Goal: Book appointment/travel/reservation

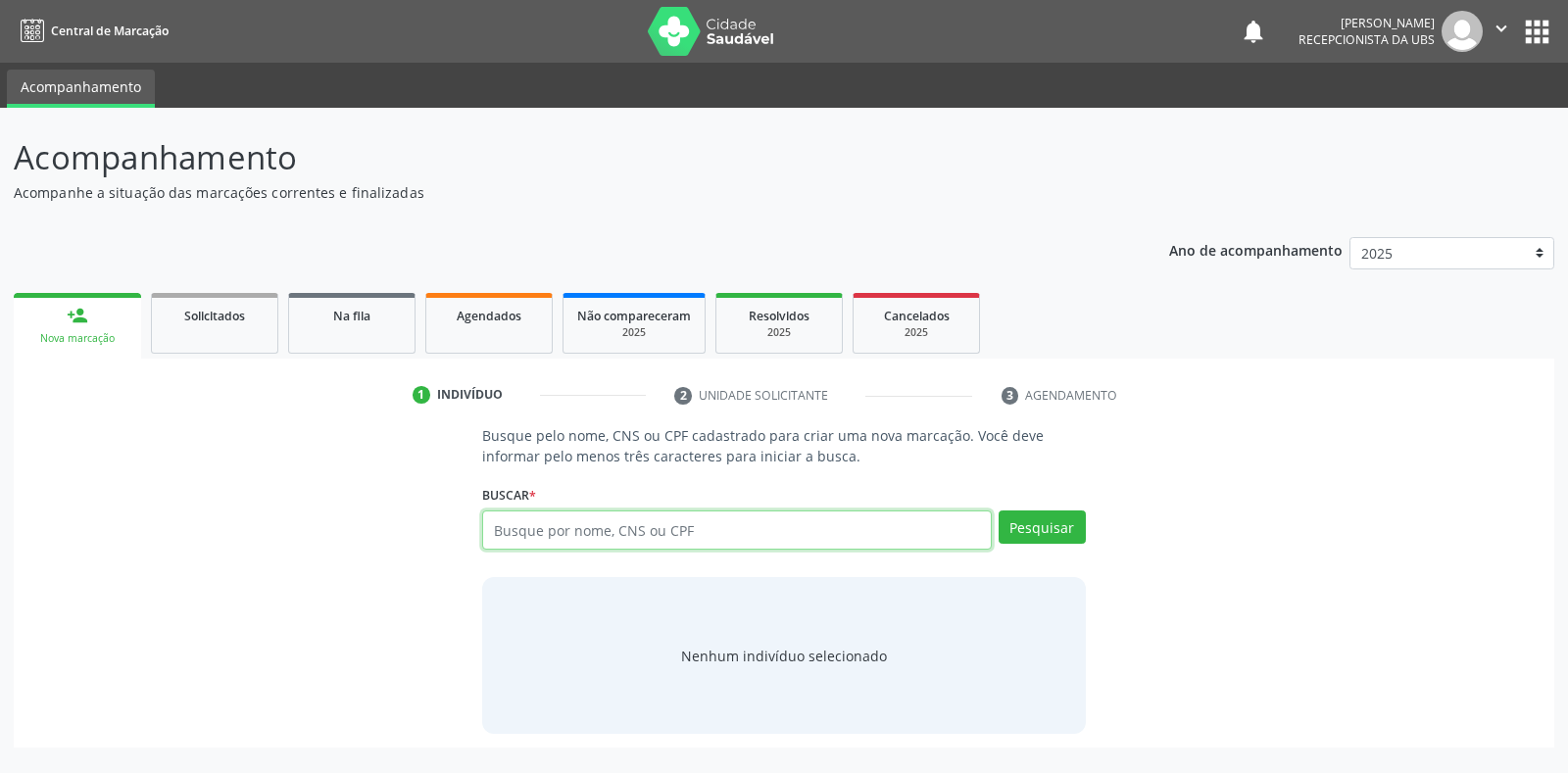
click at [558, 522] on input "text" at bounding box center [736, 530] width 508 height 39
paste input "160.196.134-02"
type input "160.196.134-02"
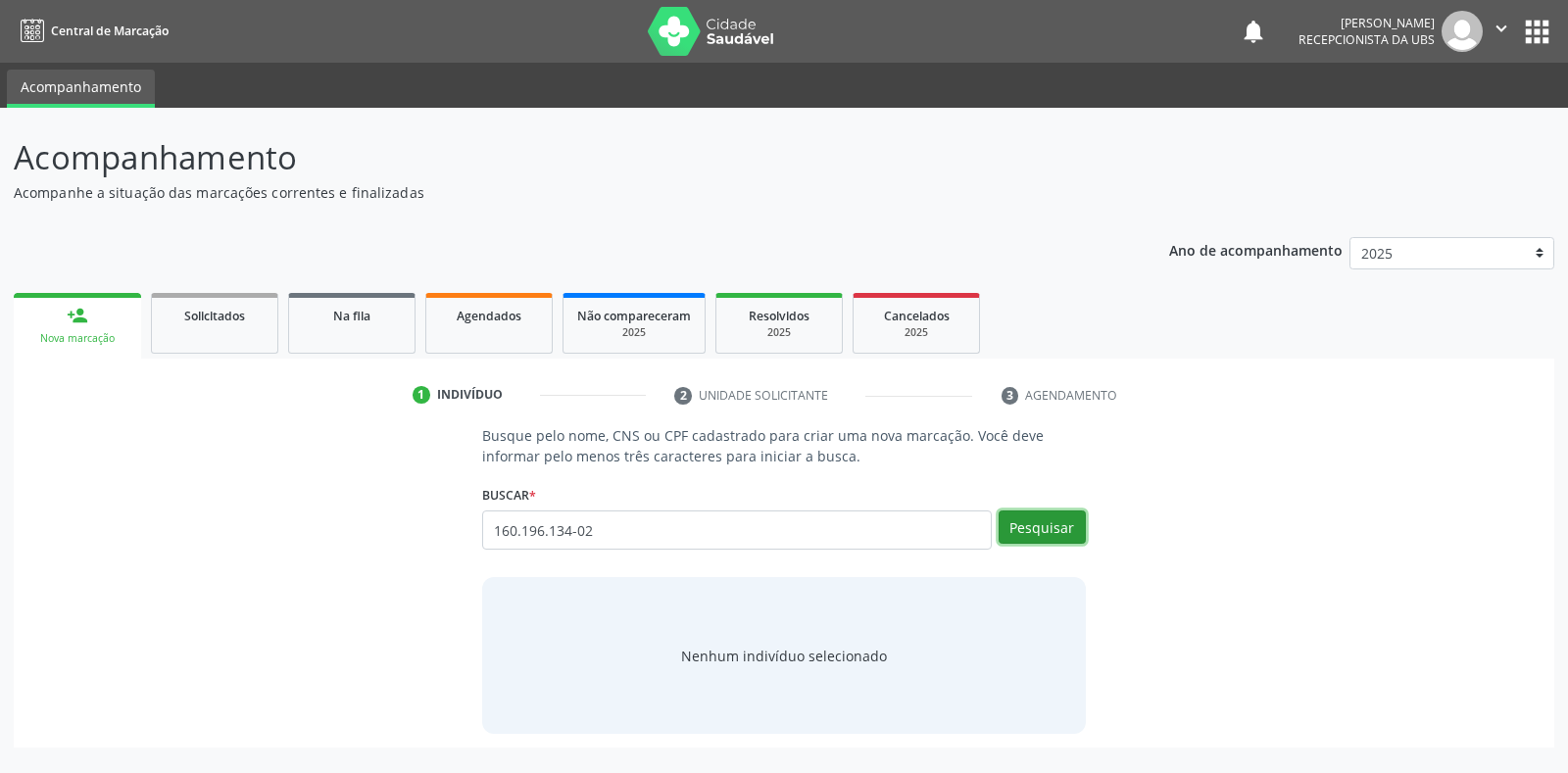
click at [1055, 524] on button "Pesquisar" at bounding box center [1042, 527] width 88 height 33
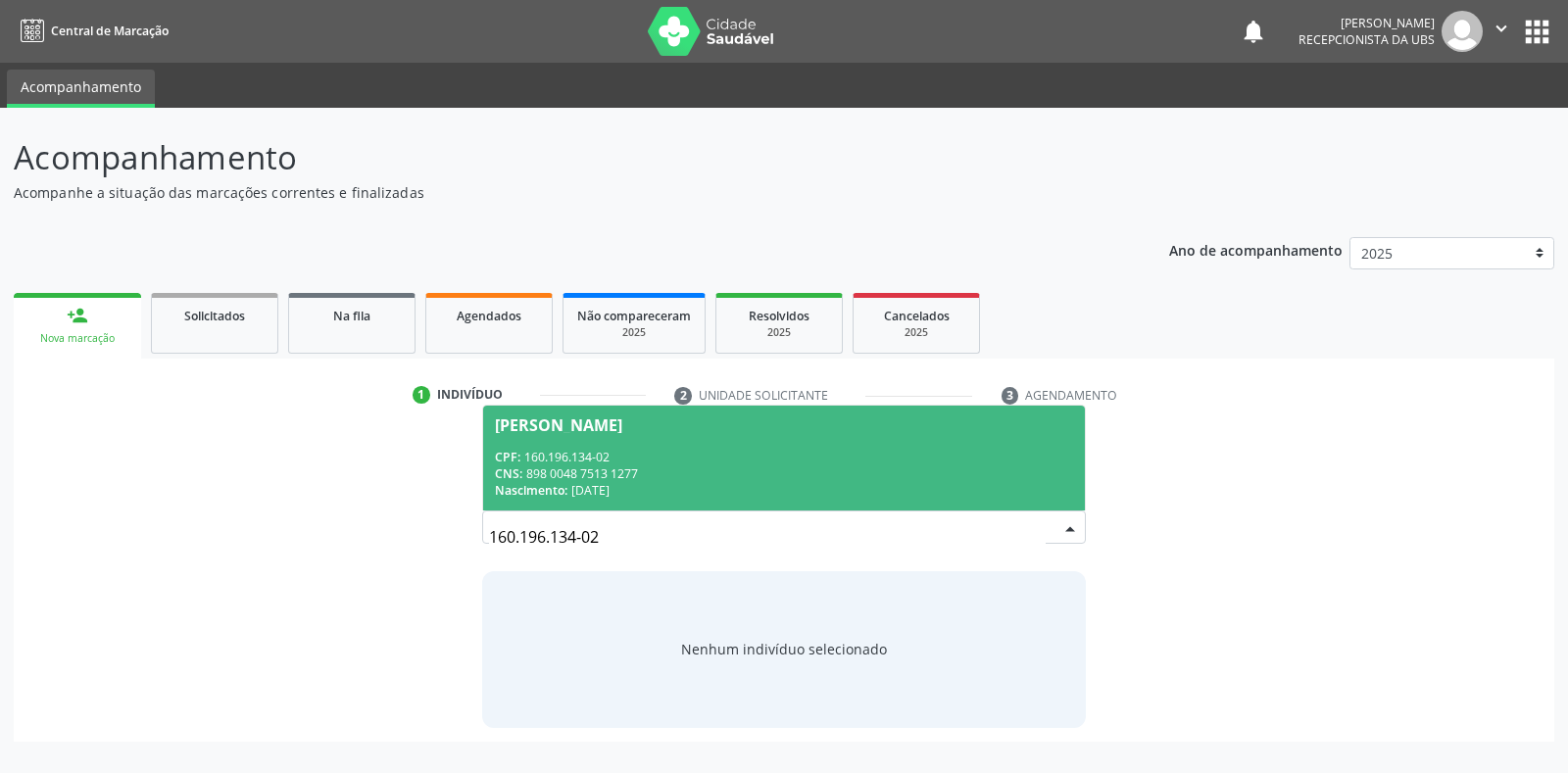
click at [687, 463] on div "CPF: 160.196.134-02" at bounding box center [783, 457] width 577 height 17
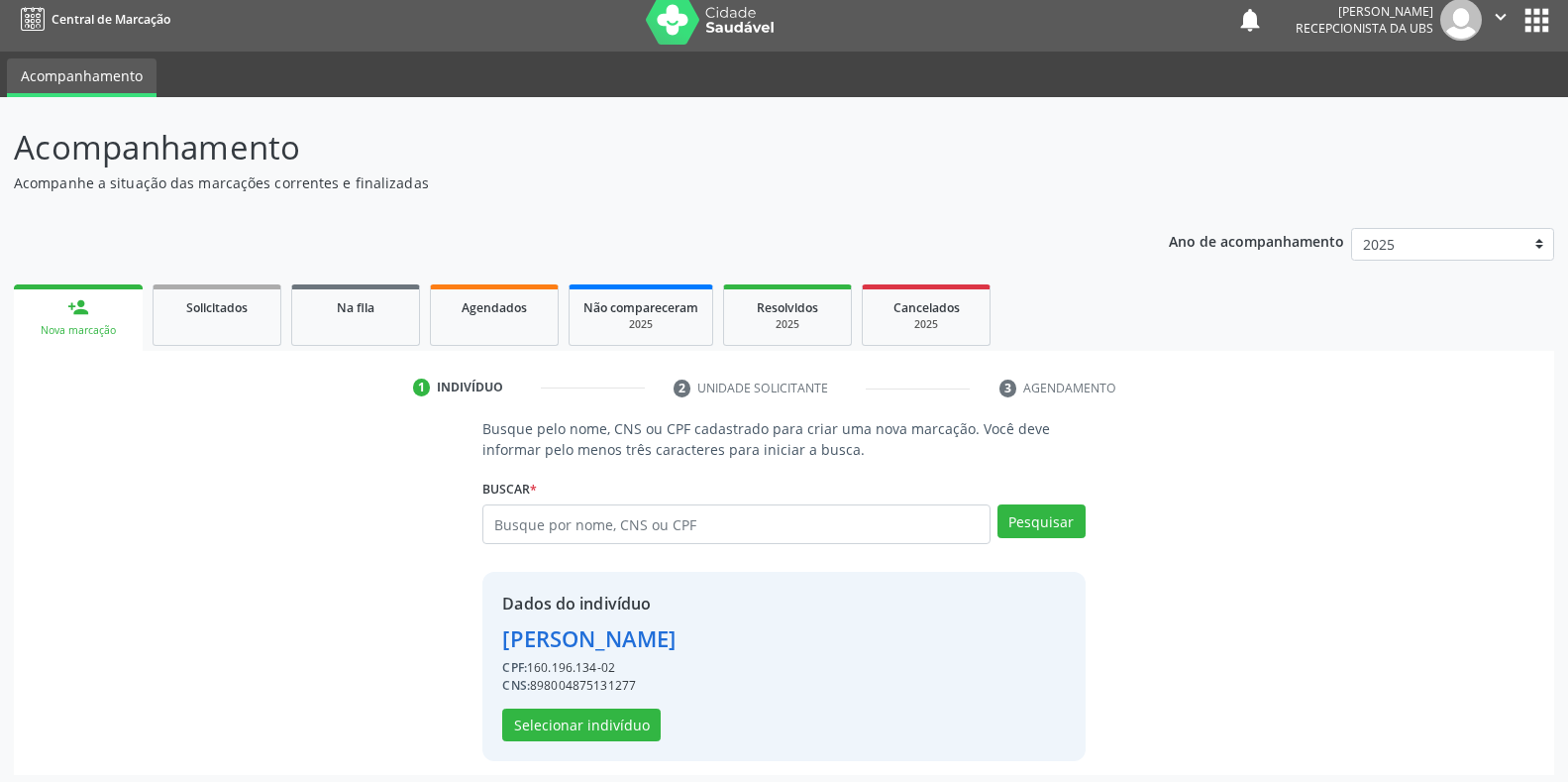
scroll to position [19, 0]
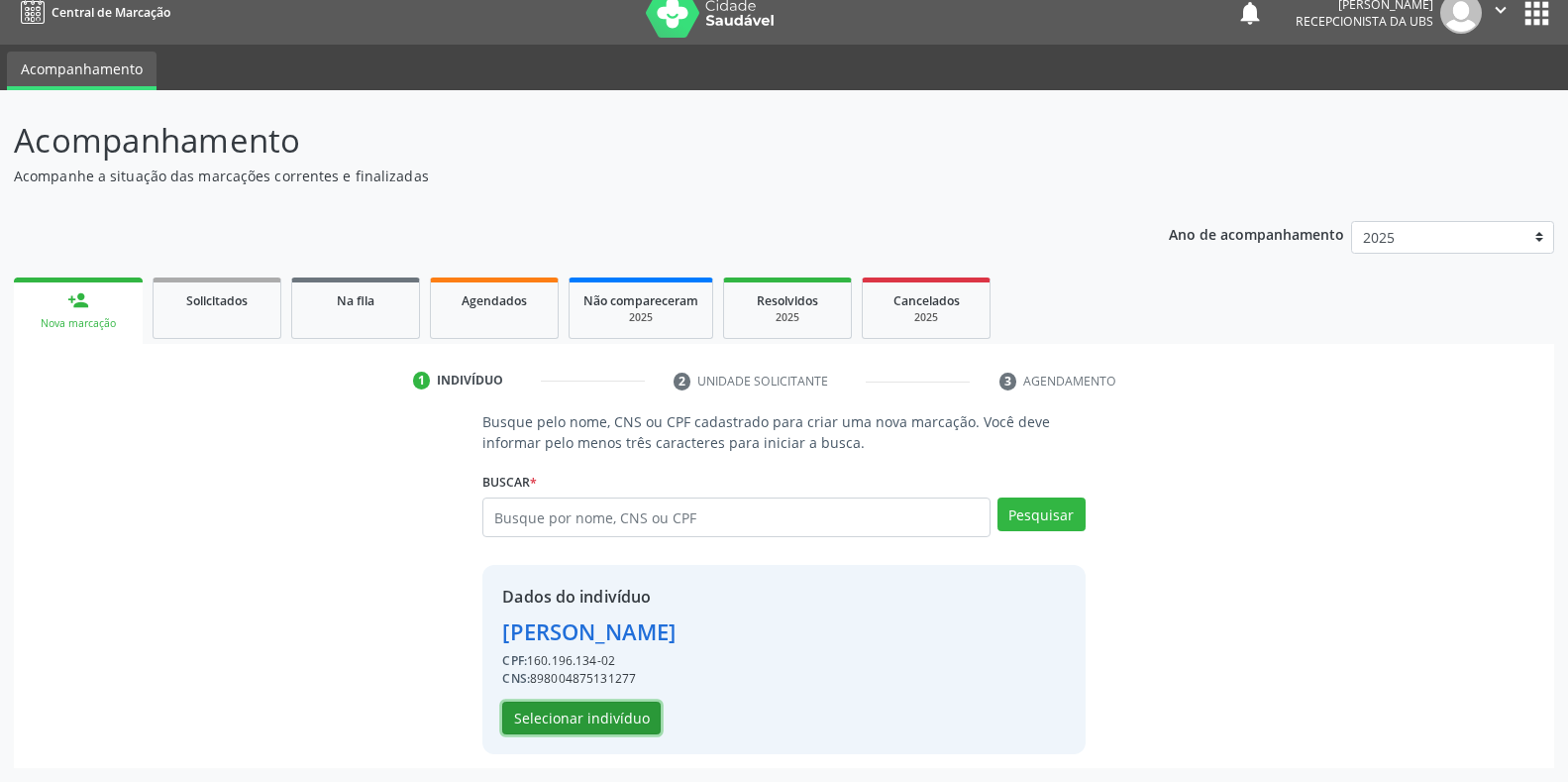
click at [603, 724] on button "Selecionar indivíduo" at bounding box center [580, 718] width 158 height 34
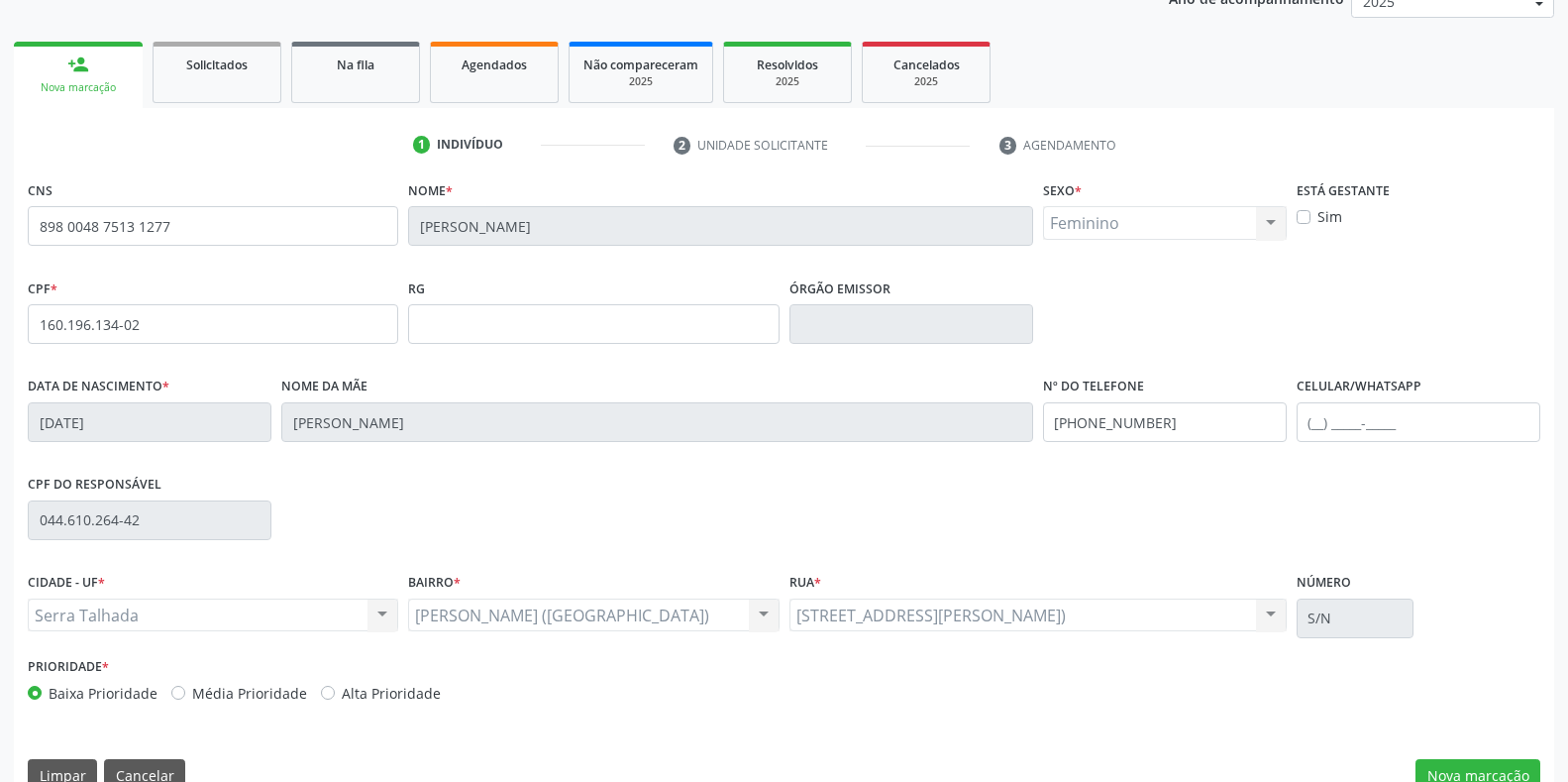
scroll to position [292, 0]
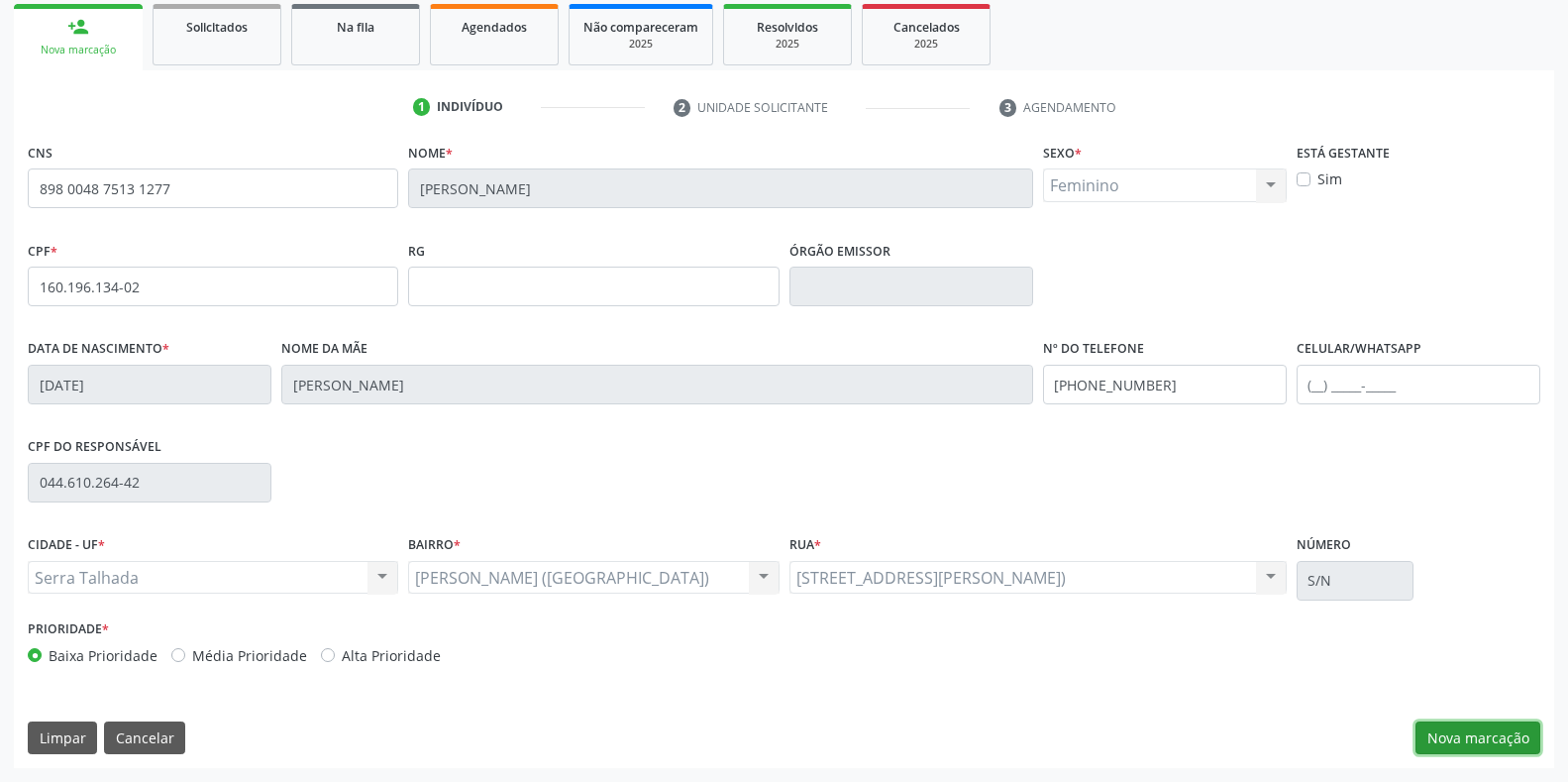
click at [1466, 747] on button "Nova marcação" at bounding box center [1477, 738] width 124 height 34
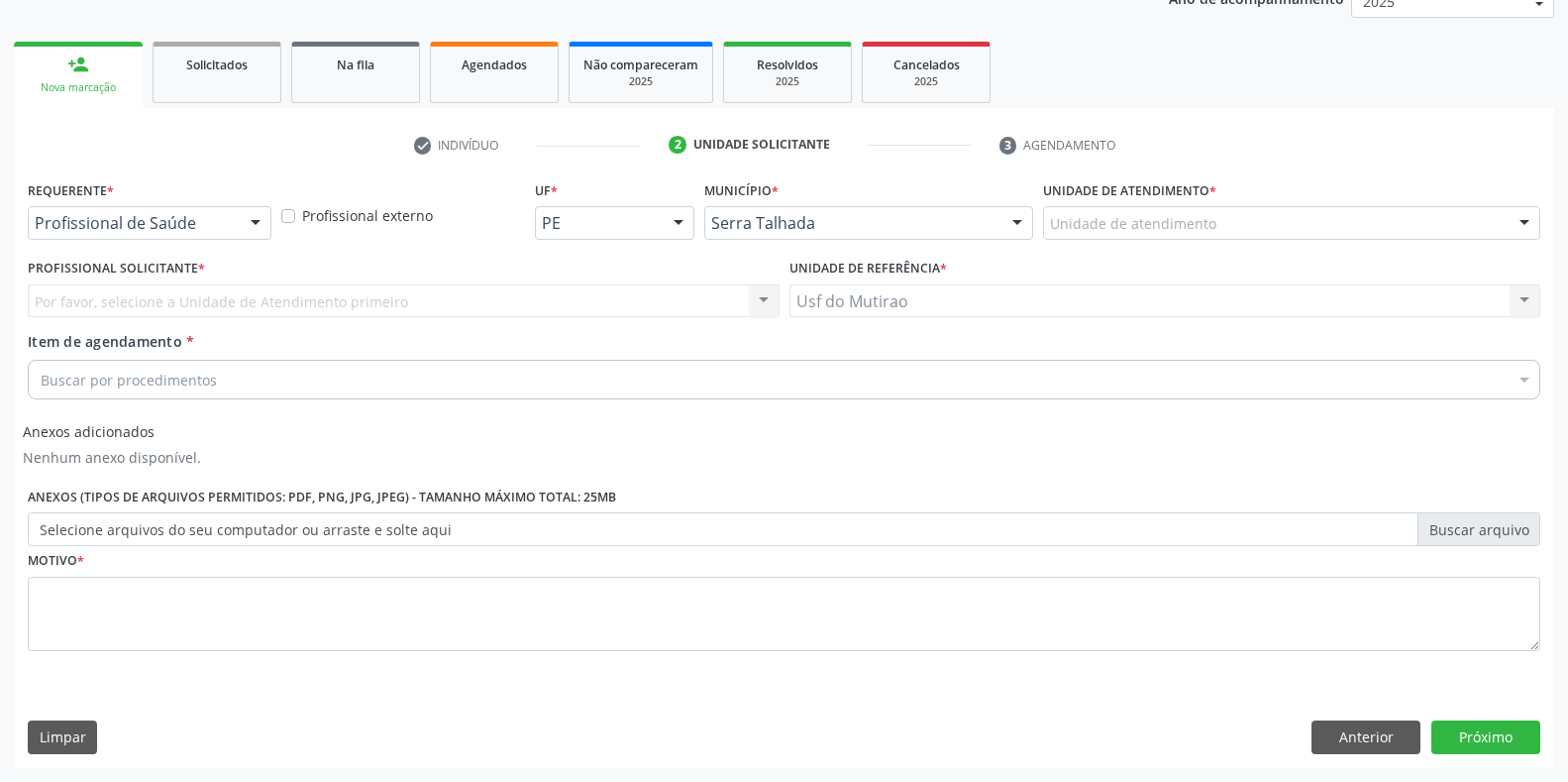
scroll to position [255, 0]
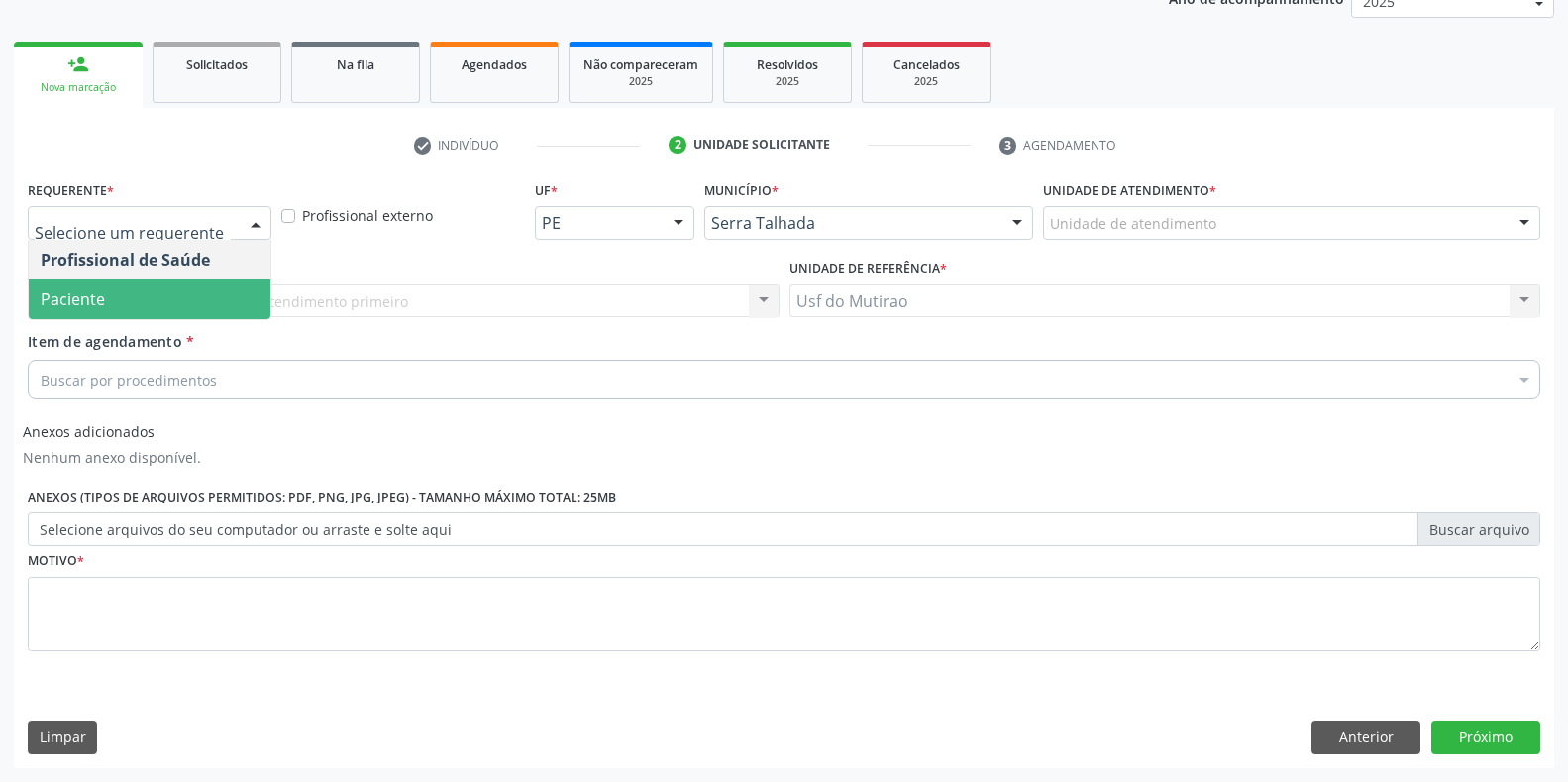
click at [125, 308] on span "Paciente" at bounding box center [149, 300] width 242 height 40
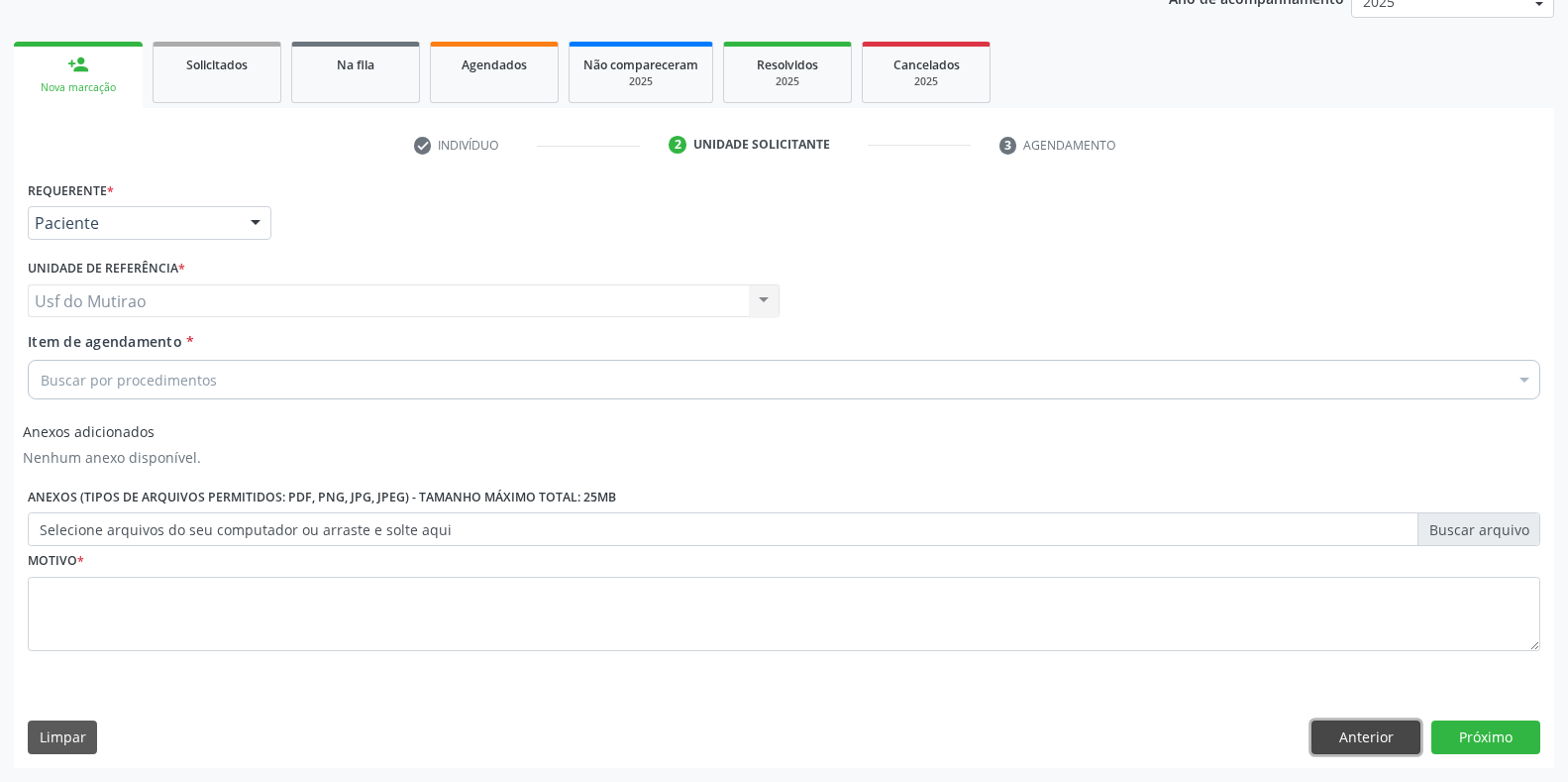
click at [1364, 743] on button "Anterior" at bounding box center [1365, 737] width 109 height 34
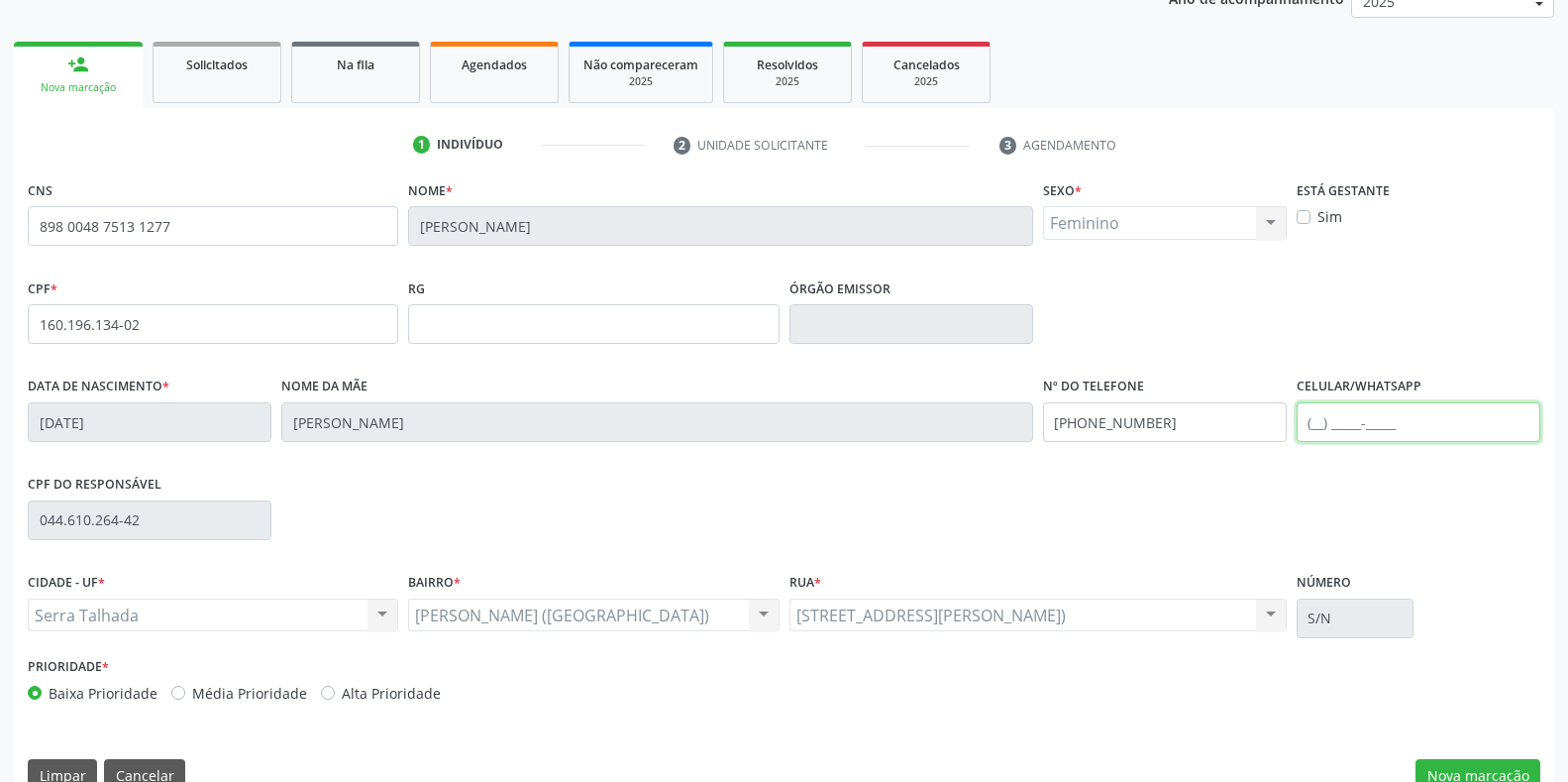
click at [1365, 426] on input "text" at bounding box center [1418, 422] width 244 height 40
type input "("
click at [1355, 329] on div "CPF * 160.196.134-02 RG Órgão emissor" at bounding box center [784, 323] width 1522 height 98
click at [1471, 781] on button "Nova marcação" at bounding box center [1477, 776] width 124 height 34
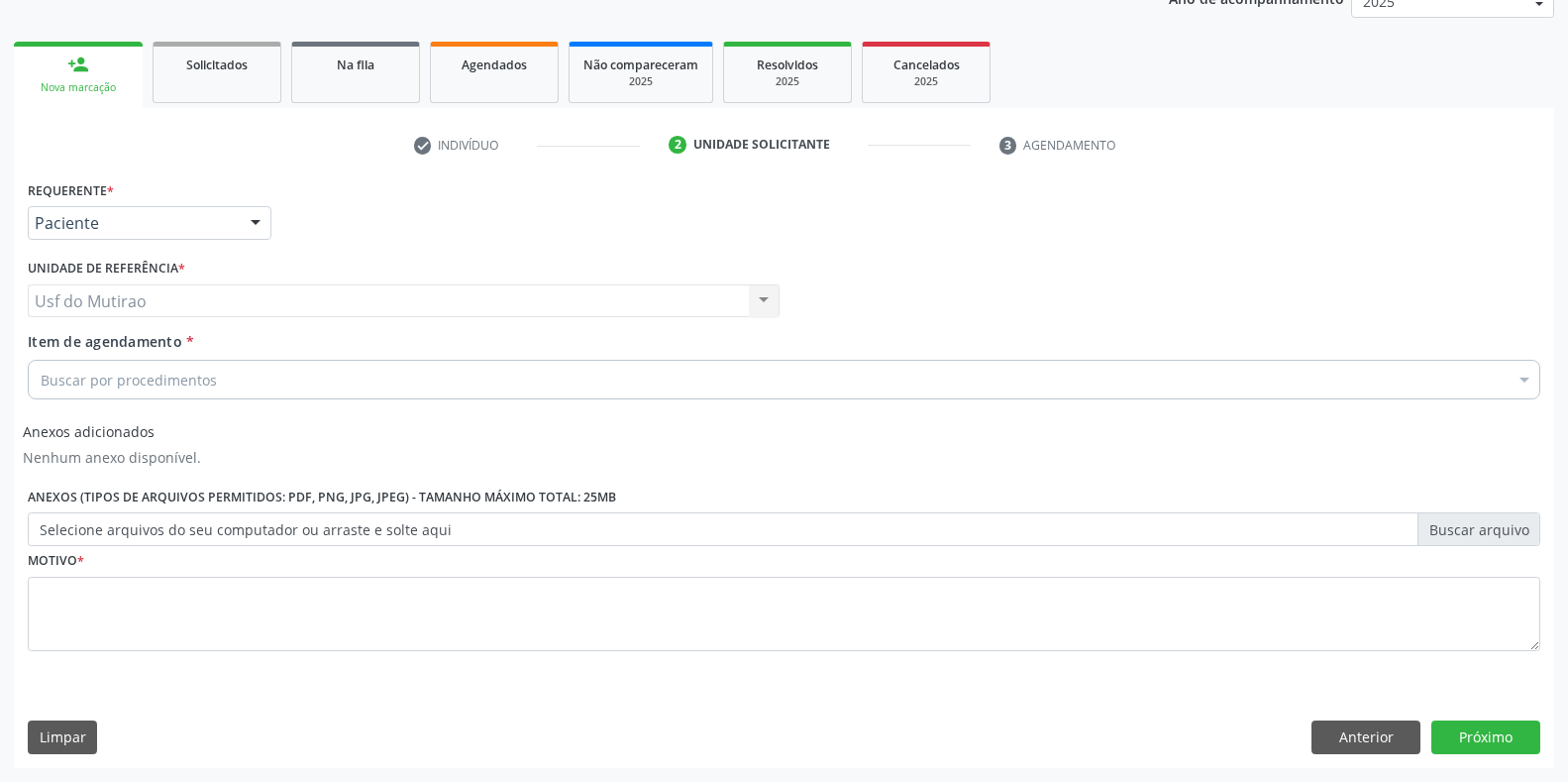
click at [228, 367] on div "Buscar por procedimentos" at bounding box center [784, 380] width 1512 height 40
click at [41, 375] on input "Item de agendamento *" at bounding box center [41, 380] width 0 height 40
click at [41, 382] on input "Item de agendamento *" at bounding box center [41, 380] width 0 height 40
click at [41, 381] on input "Item de agendamento *" at bounding box center [41, 380] width 0 height 40
click at [41, 378] on input "Item de agendamento *" at bounding box center [41, 380] width 0 height 40
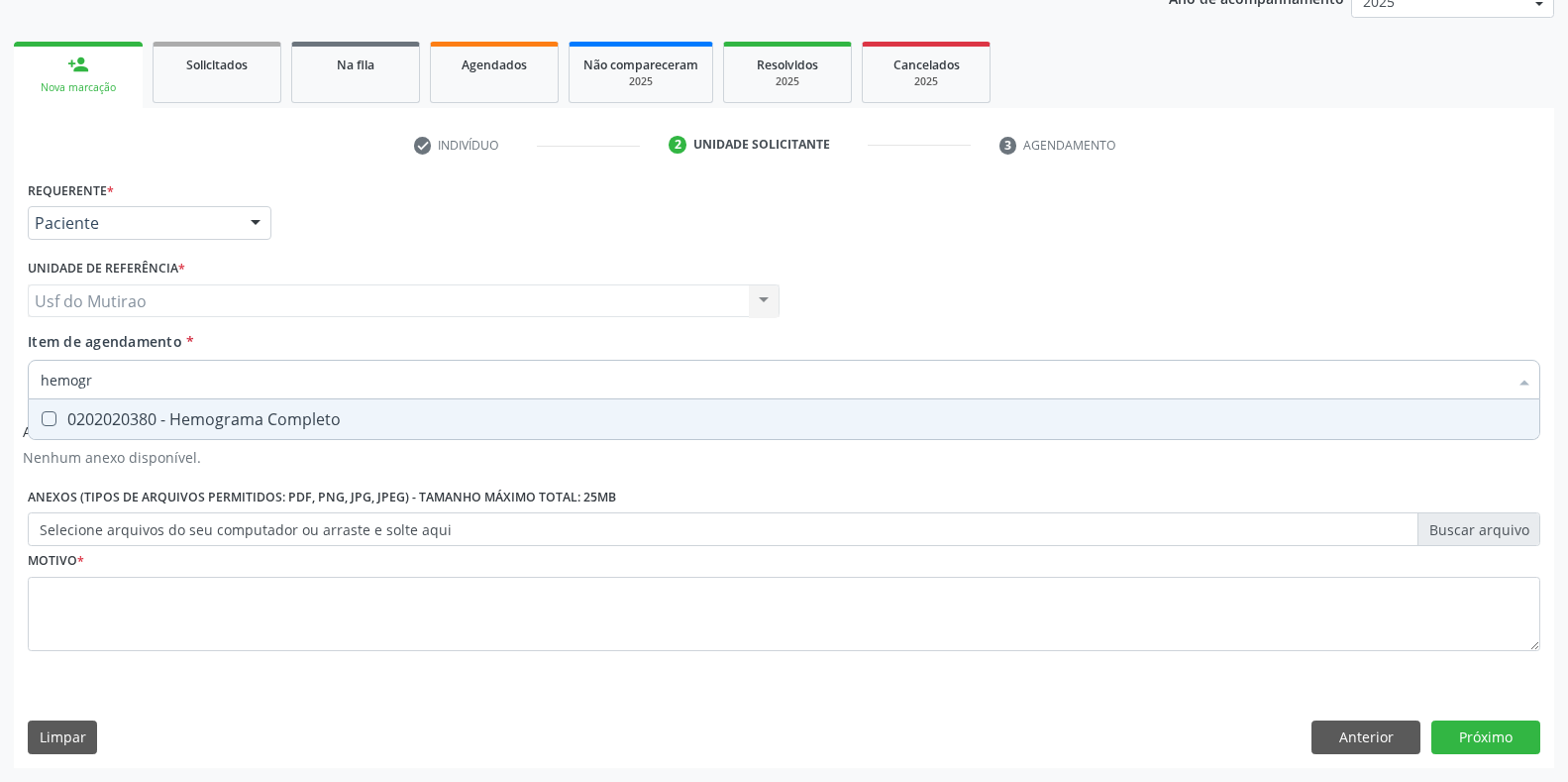
type input "hemogra"
click at [168, 426] on div "0202020380 - Hemograma Completo" at bounding box center [784, 419] width 1486 height 16
checkbox Completo "true"
drag, startPoint x: 163, startPoint y: 384, endPoint x: 12, endPoint y: 366, distance: 152.1
click at [12, 366] on div "Acompanhamento Acompanhe a situação das marcações correntes e finalizadas Relat…" at bounding box center [784, 318] width 1568 height 927
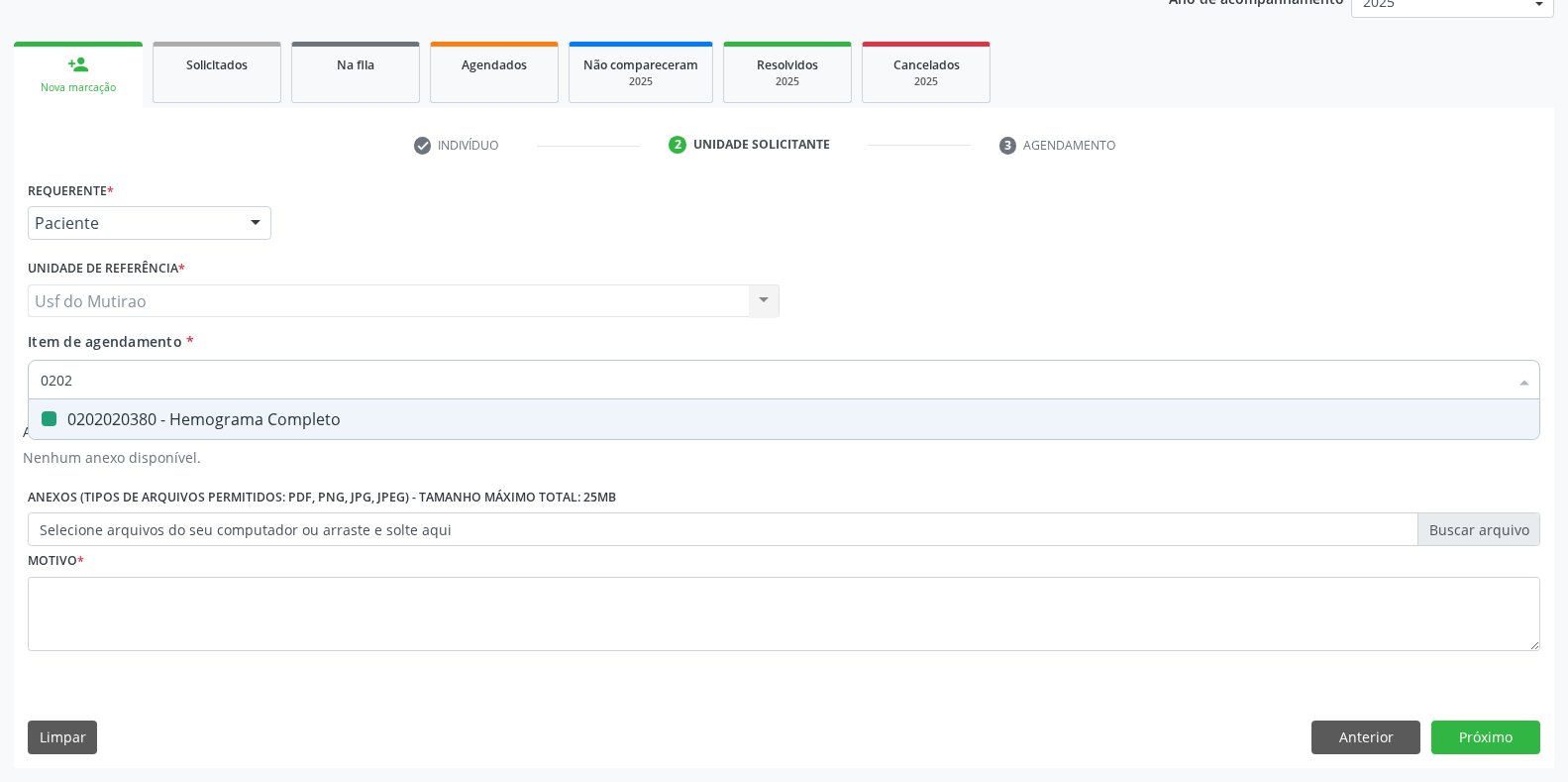
type input "02020"
checkbox Completo "false"
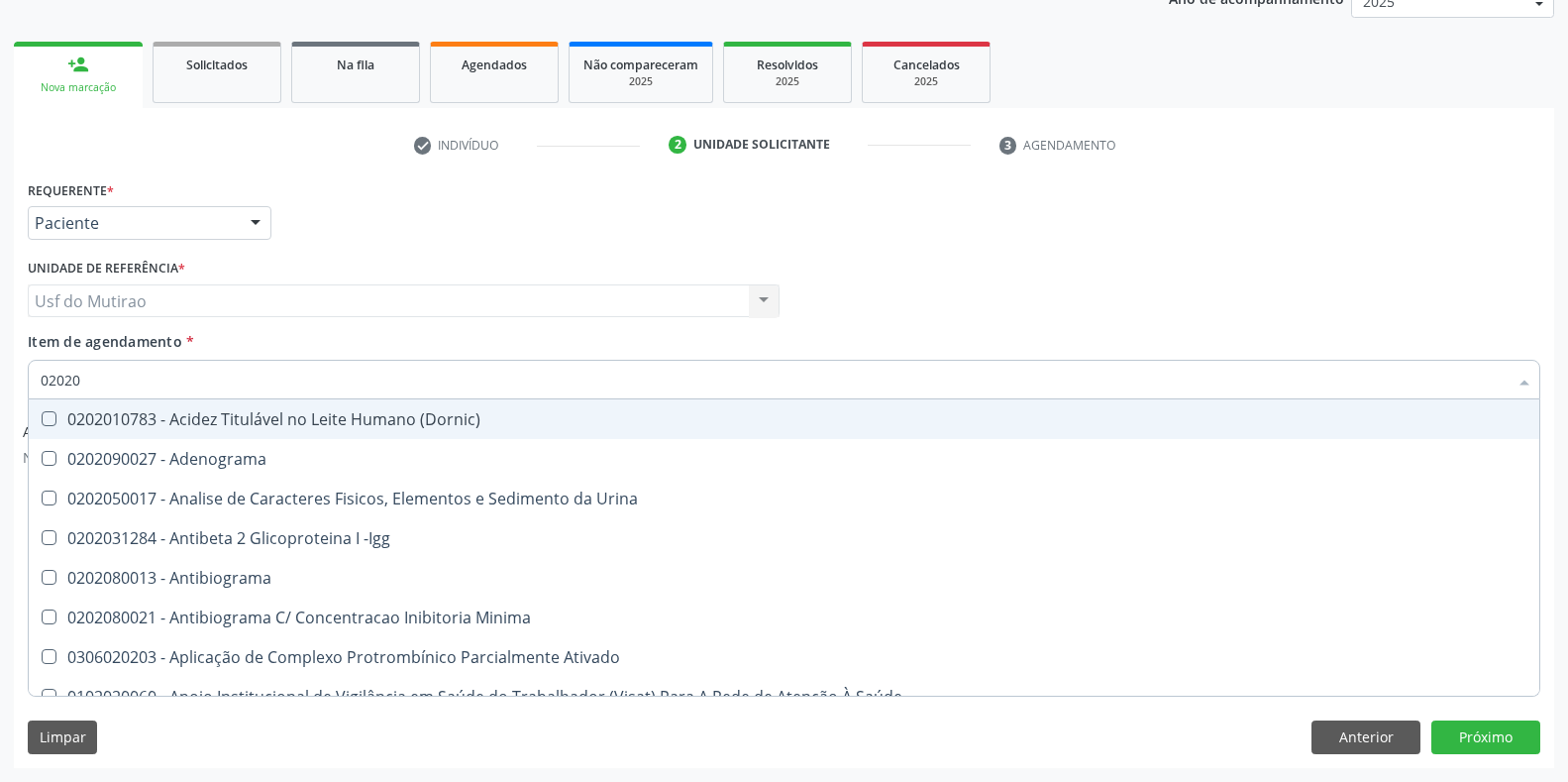
type input "020203"
checkbox Aminoacidos "true"
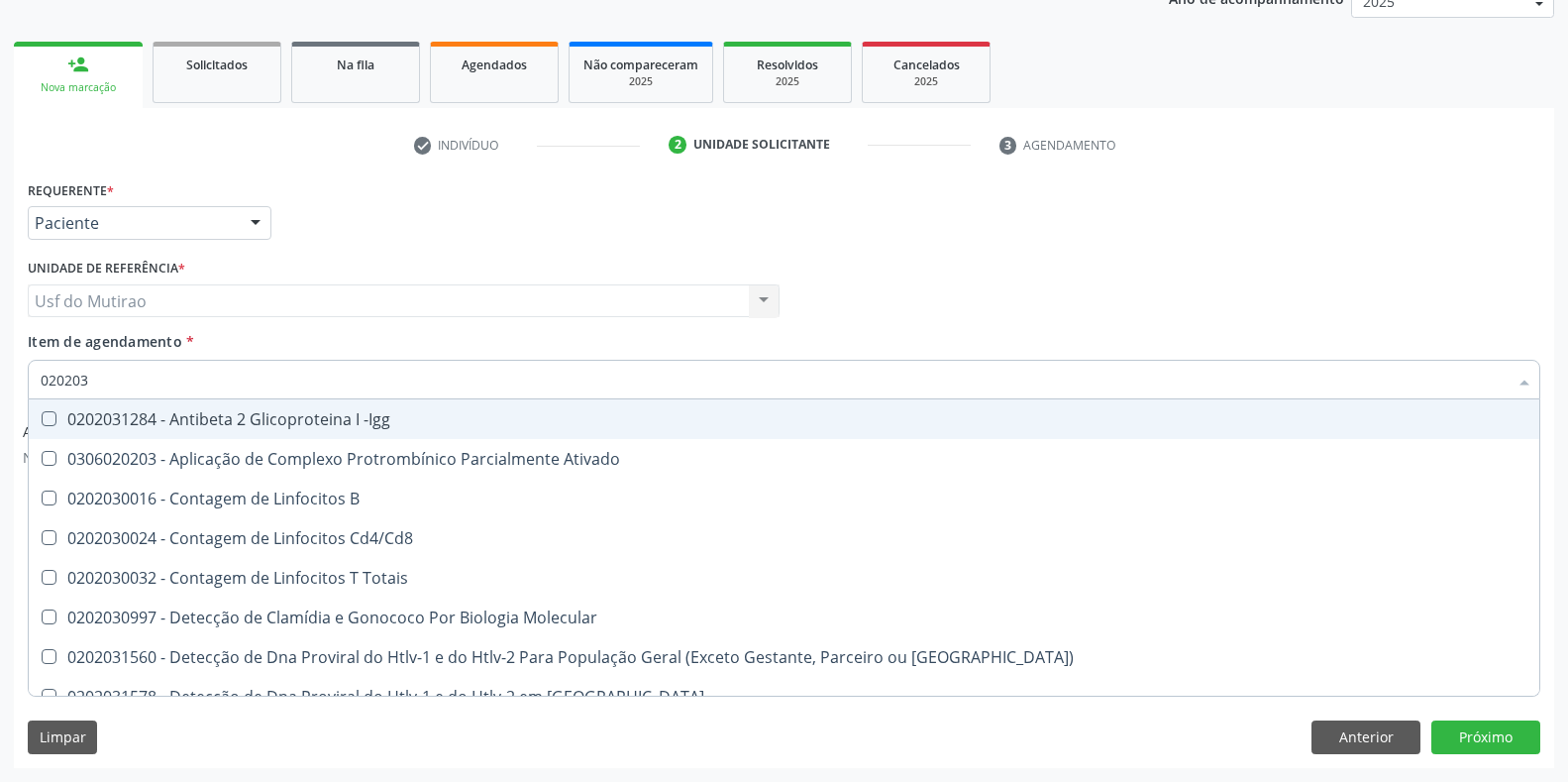
type input "0202030"
checkbox Completo "false"
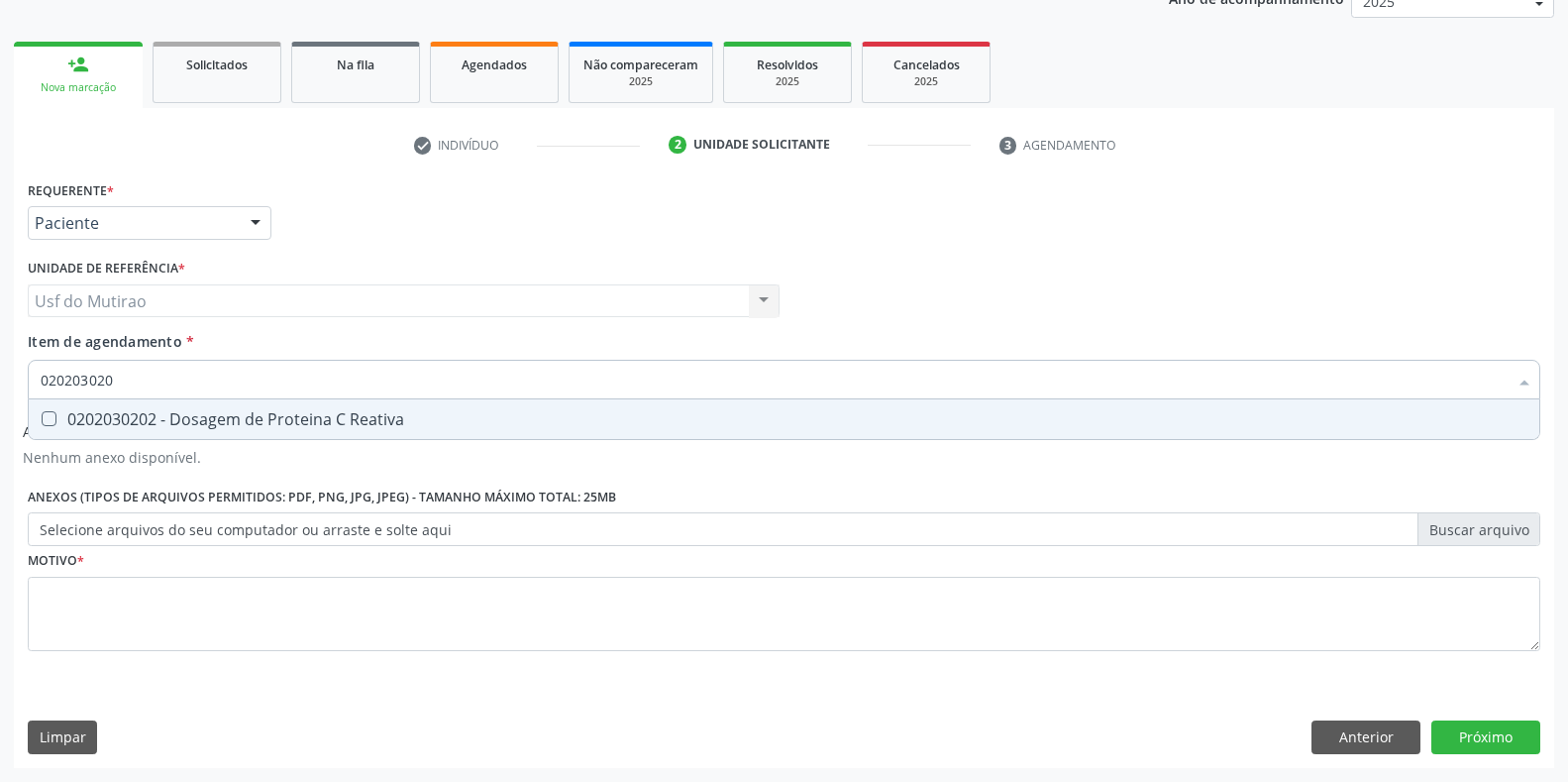
type input "0202030202"
click at [141, 427] on div "0202030202 - Dosagem de Proteina C Reativa" at bounding box center [784, 419] width 1486 height 16
checkbox Reativa "true"
drag, startPoint x: 175, startPoint y: 380, endPoint x: 0, endPoint y: 368, distance: 175.4
click at [0, 368] on div "Acompanhamento Acompanhe a situação das marcações correntes e finalizadas Relat…" at bounding box center [784, 318] width 1568 height 927
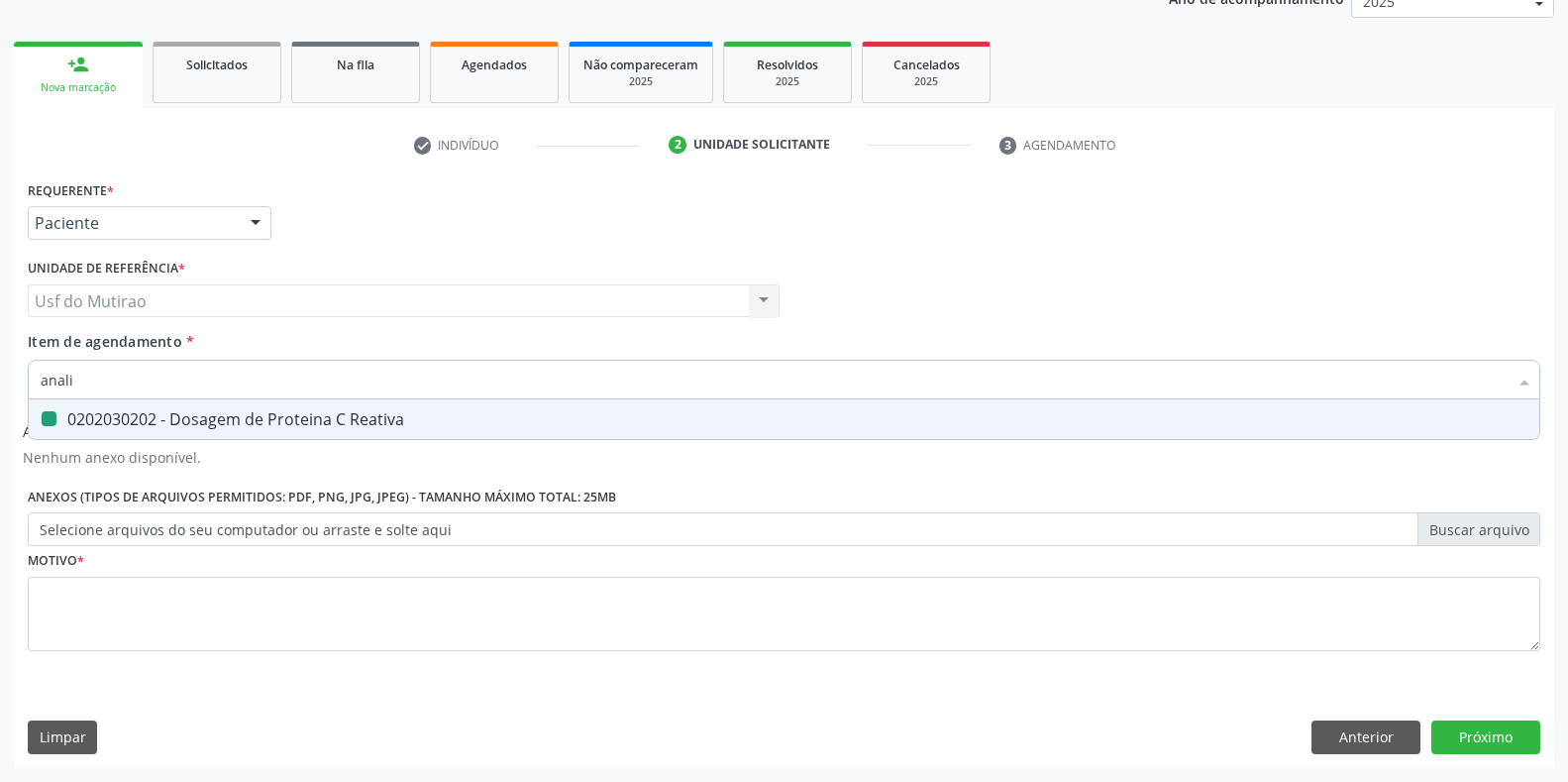
type input "analis"
checkbox Reativa "false"
type input "analise de cara"
click at [101, 431] on span "0202050017 - Analise de Caracteres Fisicos, Elementos e Sedimento da Urina" at bounding box center [784, 419] width 1510 height 40
checkbox Urina "true"
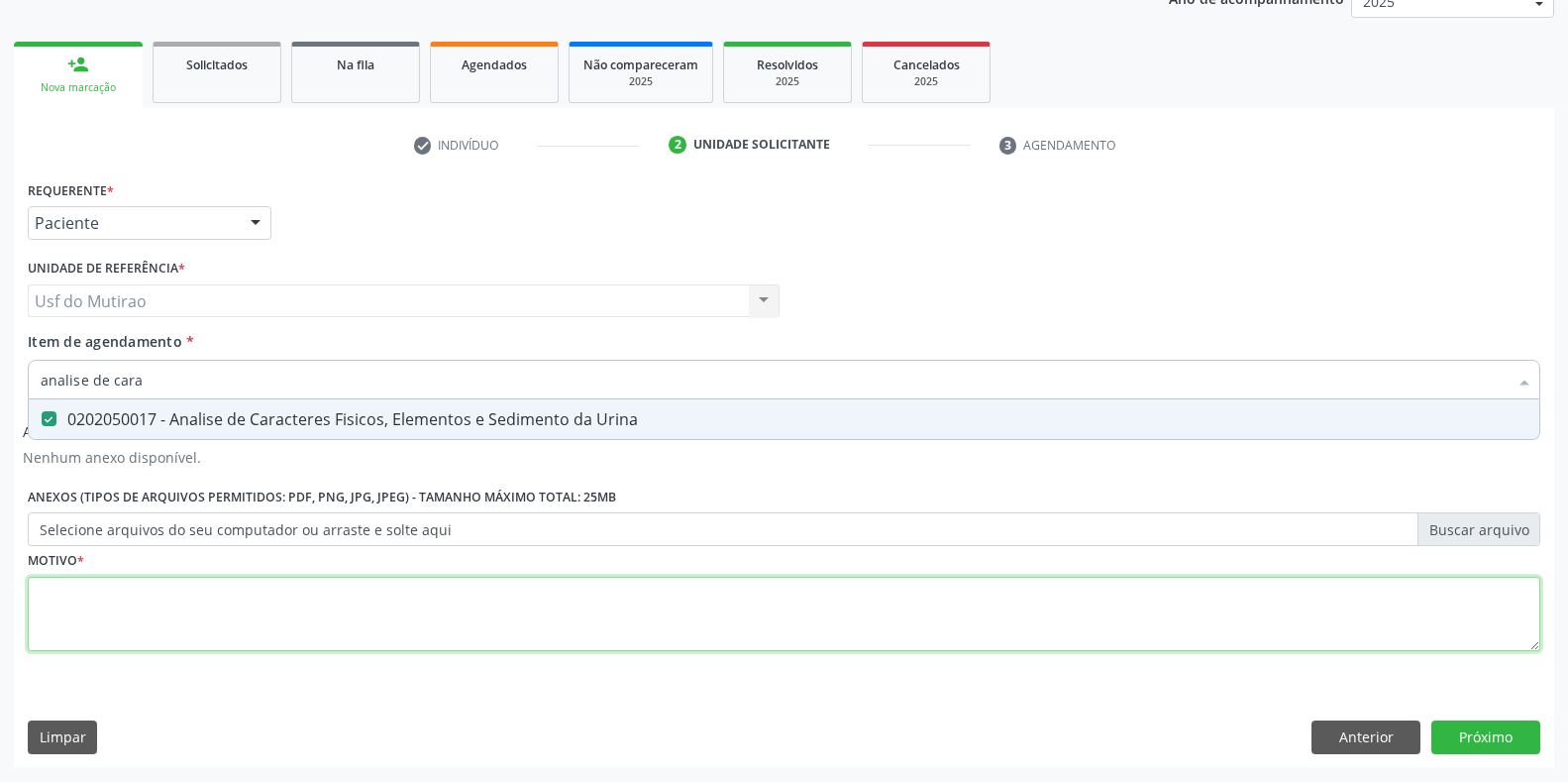
click at [122, 612] on div "Requerente * Paciente Profissional de Saúde Paciente Nenhum resultado encontrad…" at bounding box center [784, 426] width 1512 height 503
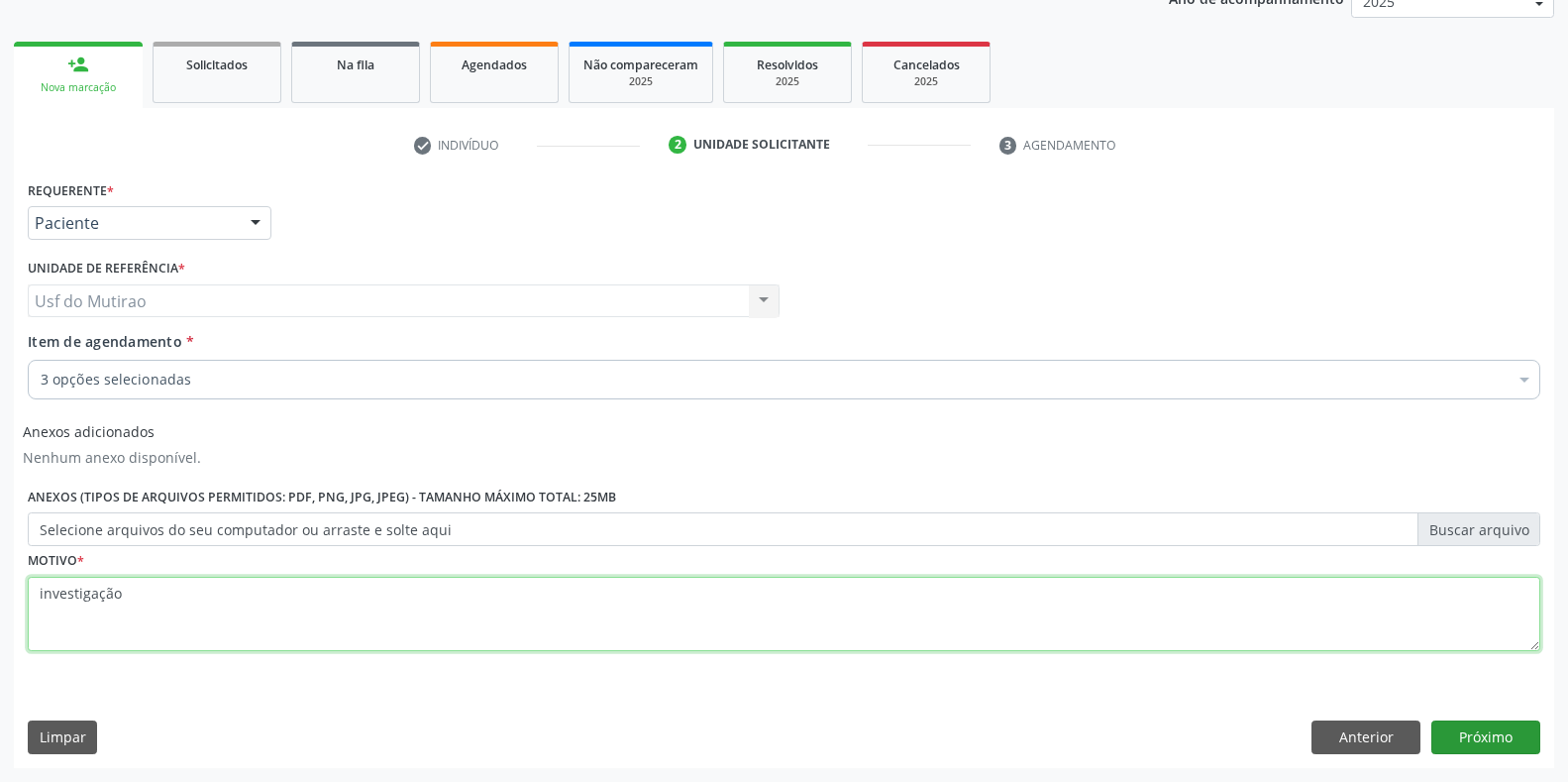
type textarea "investigação"
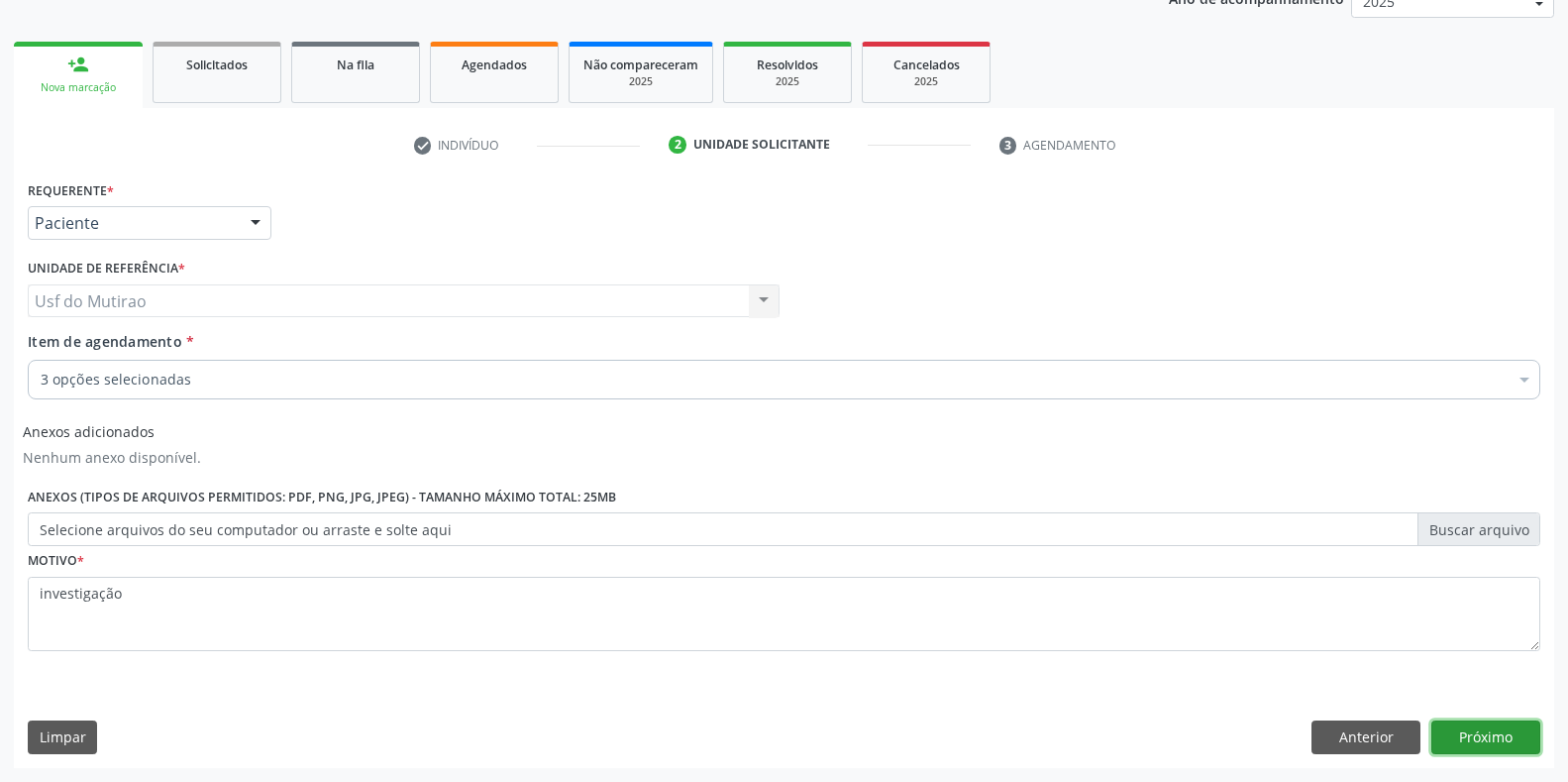
click at [1488, 734] on button "Próximo" at bounding box center [1484, 737] width 109 height 34
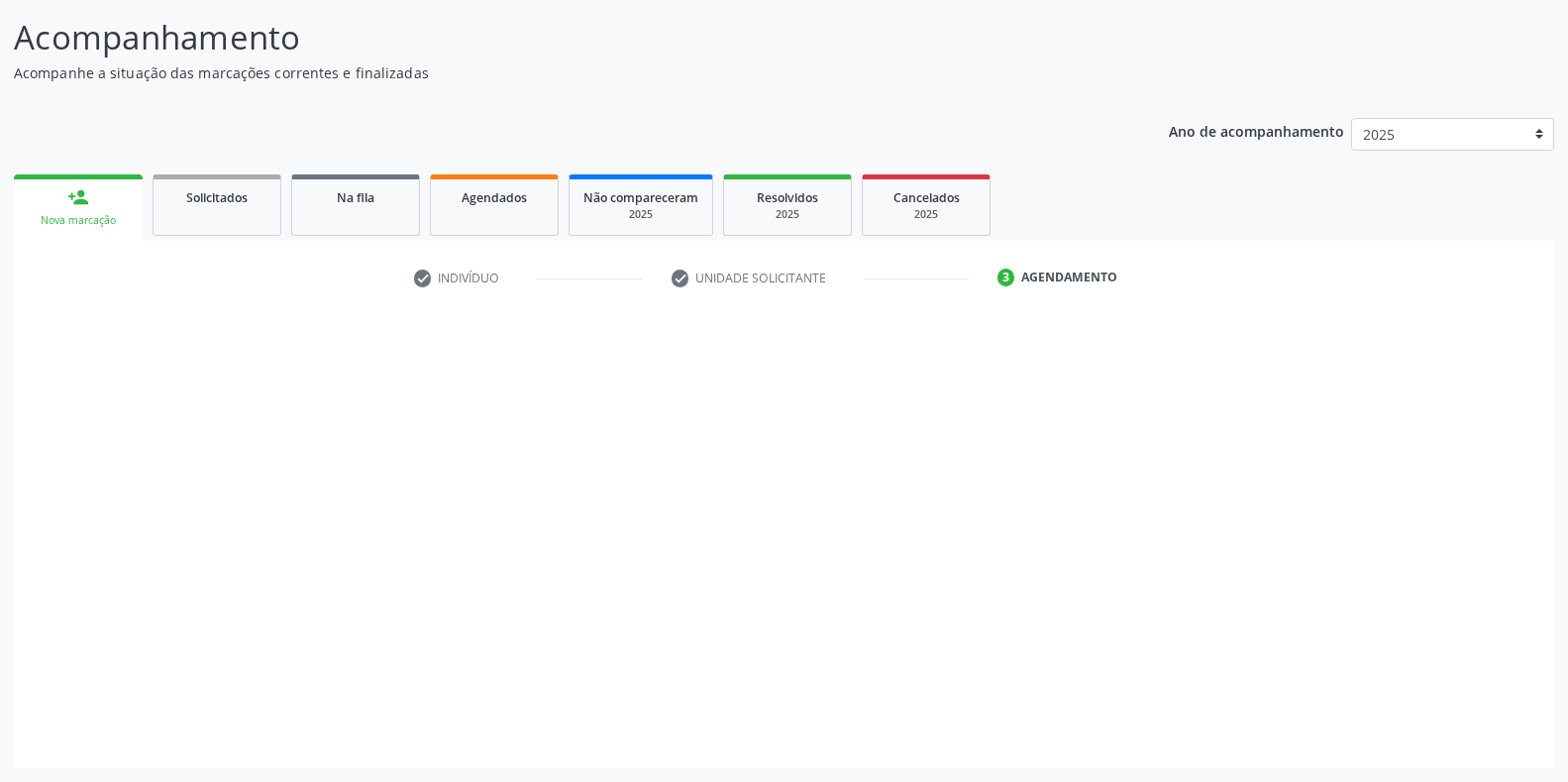
scroll to position [122, 0]
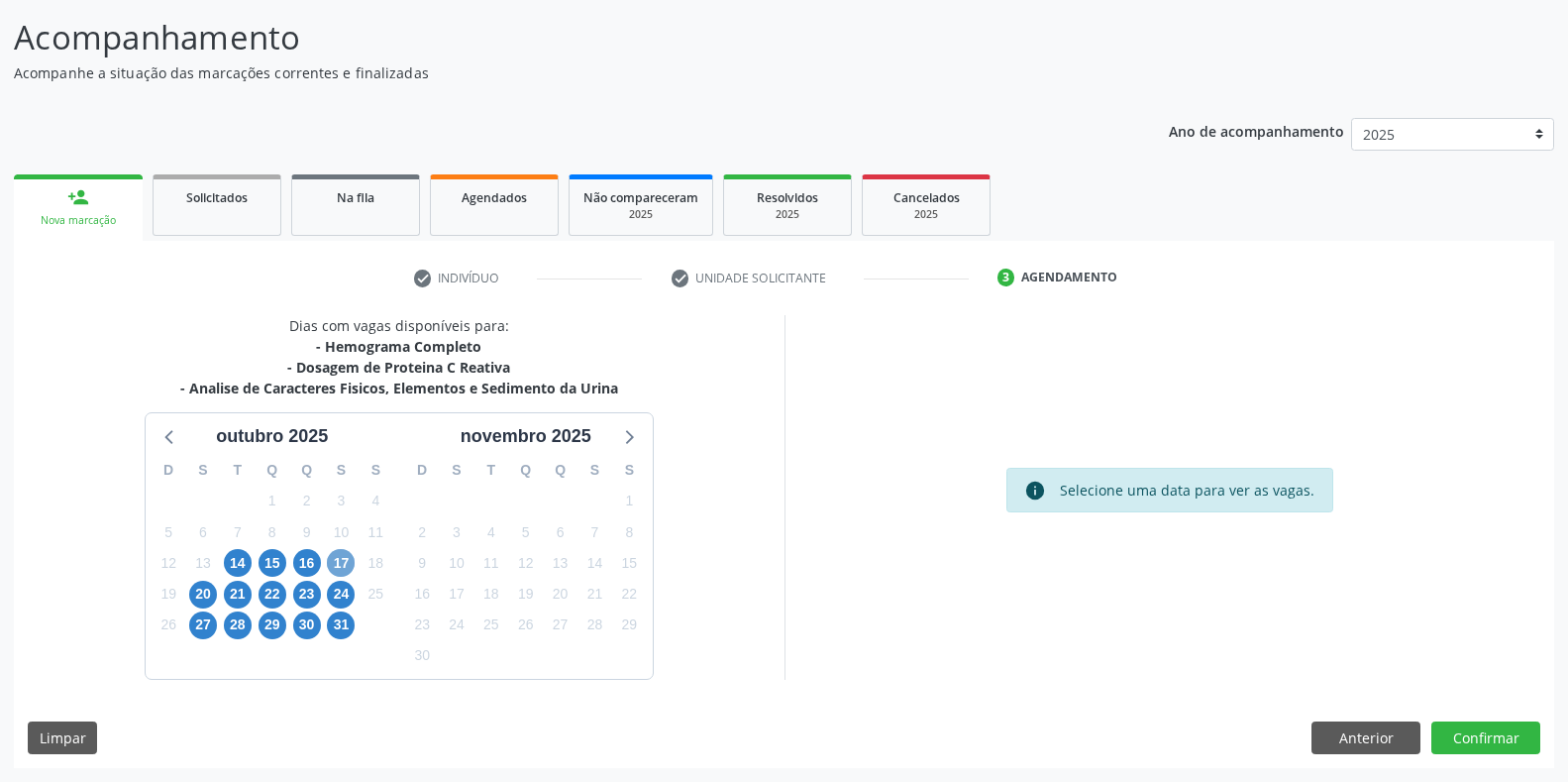
click at [345, 566] on span "17" at bounding box center [340, 563] width 28 height 28
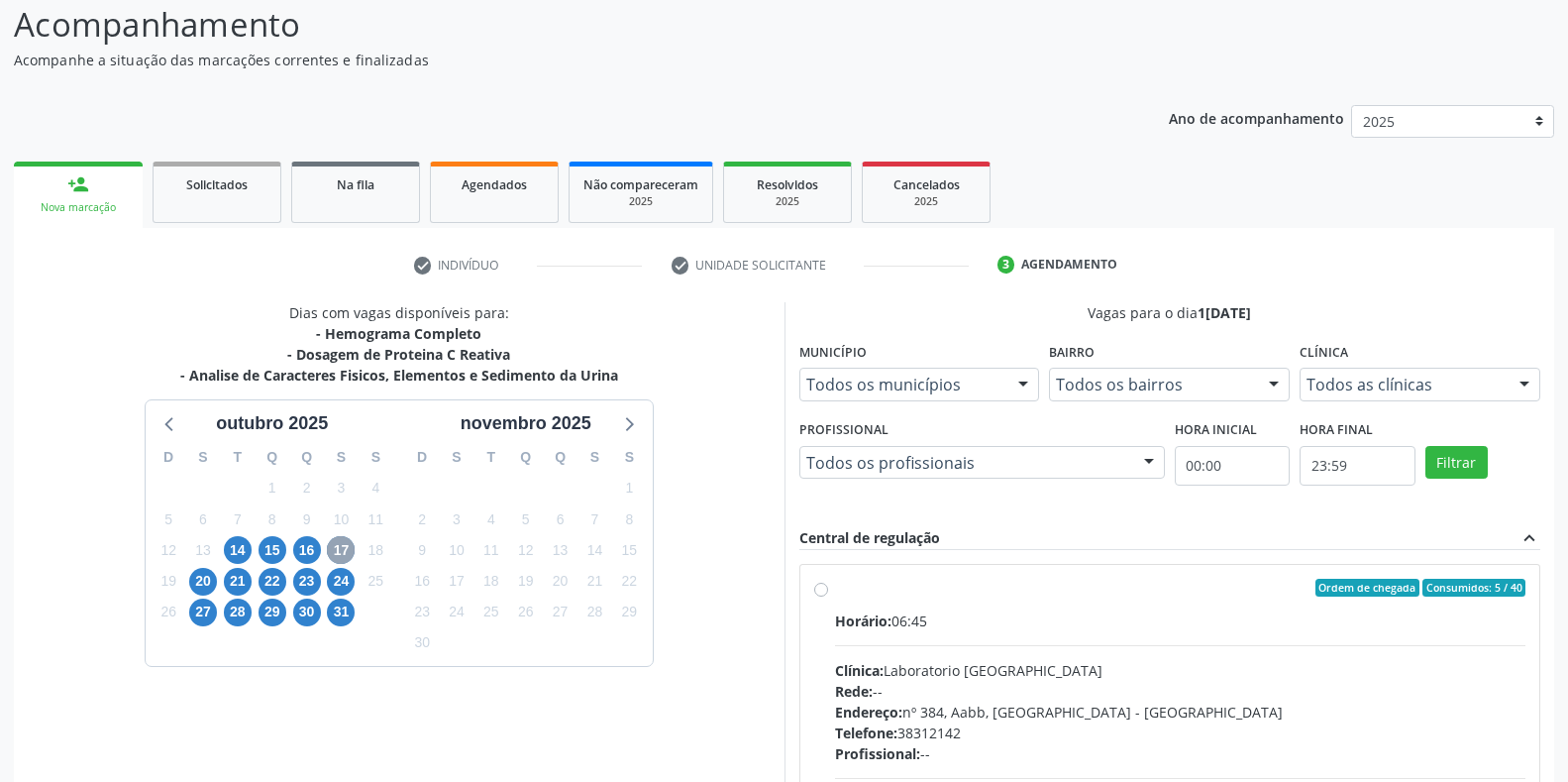
scroll to position [320, 0]
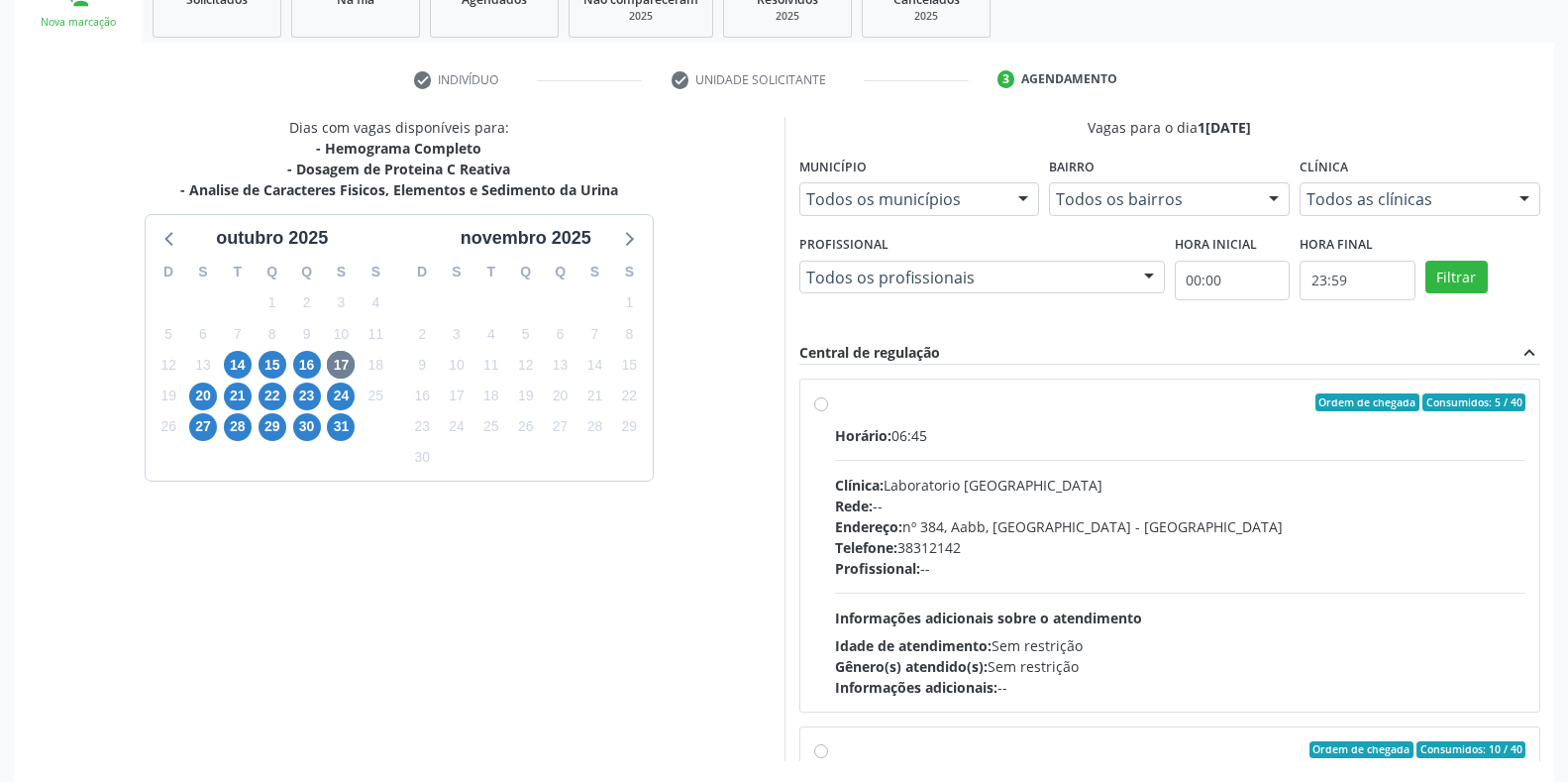
click at [996, 480] on div "Clínica: Laboratorio [GEOGRAPHIC_DATA]" at bounding box center [1181, 484] width 691 height 21
click at [828, 411] on input "Ordem de chegada Consumidos: 5 / 40 Horário: 06:45 Clínica: Laboratorio [GEOGRA…" at bounding box center [821, 402] width 14 height 18
click at [1000, 472] on div "Horário: 06:45 Clínica: Laboratorio Sao Francisco Rede: -- Endereço: [STREET_AD…" at bounding box center [1181, 562] width 691 height 273
click at [828, 411] on input "Ordem de chegada Consumidos: 5 / 40 Horário: 06:45 Clínica: Laboratorio [GEOGRA…" at bounding box center [821, 402] width 14 height 18
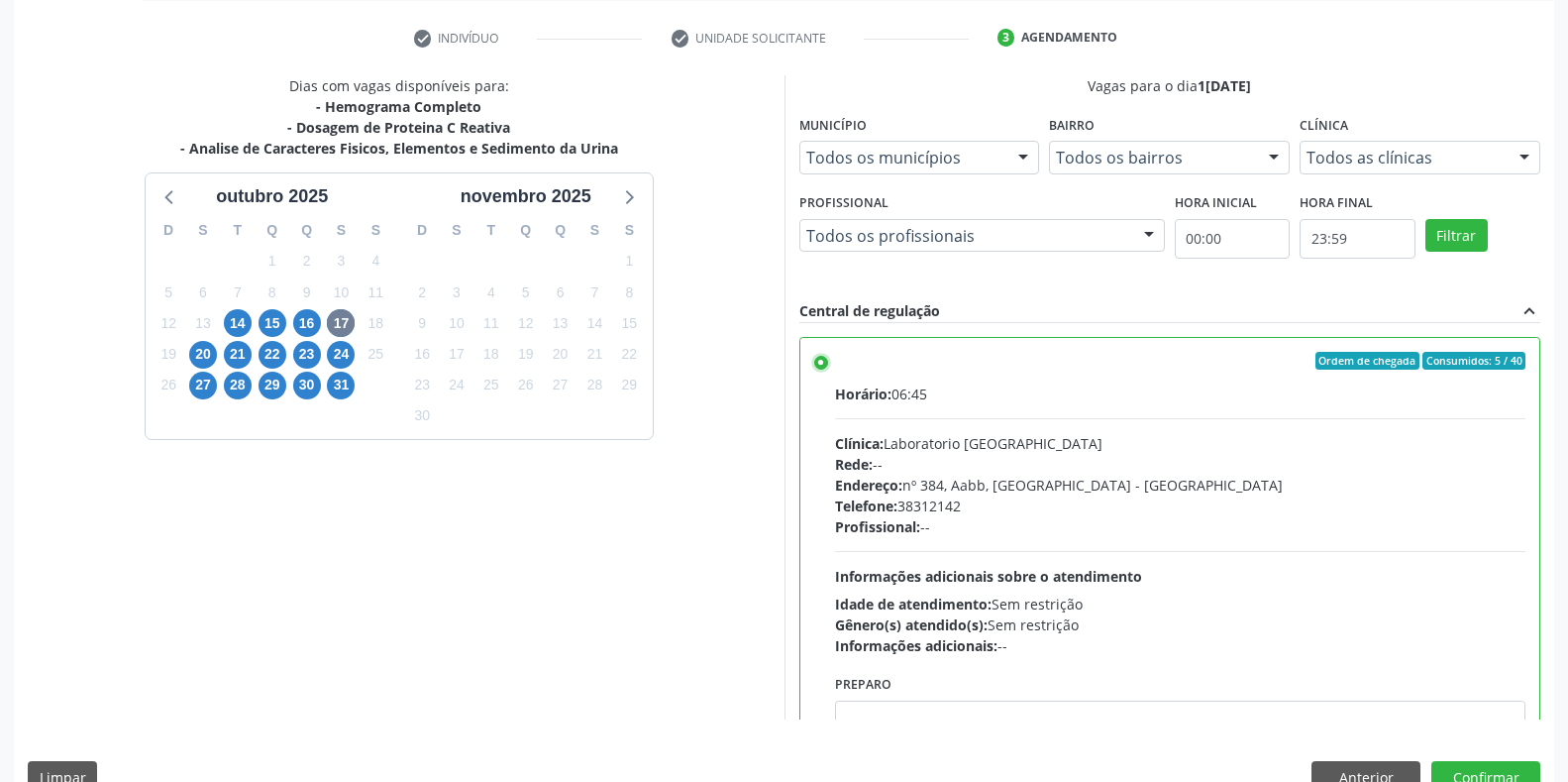
scroll to position [402, 0]
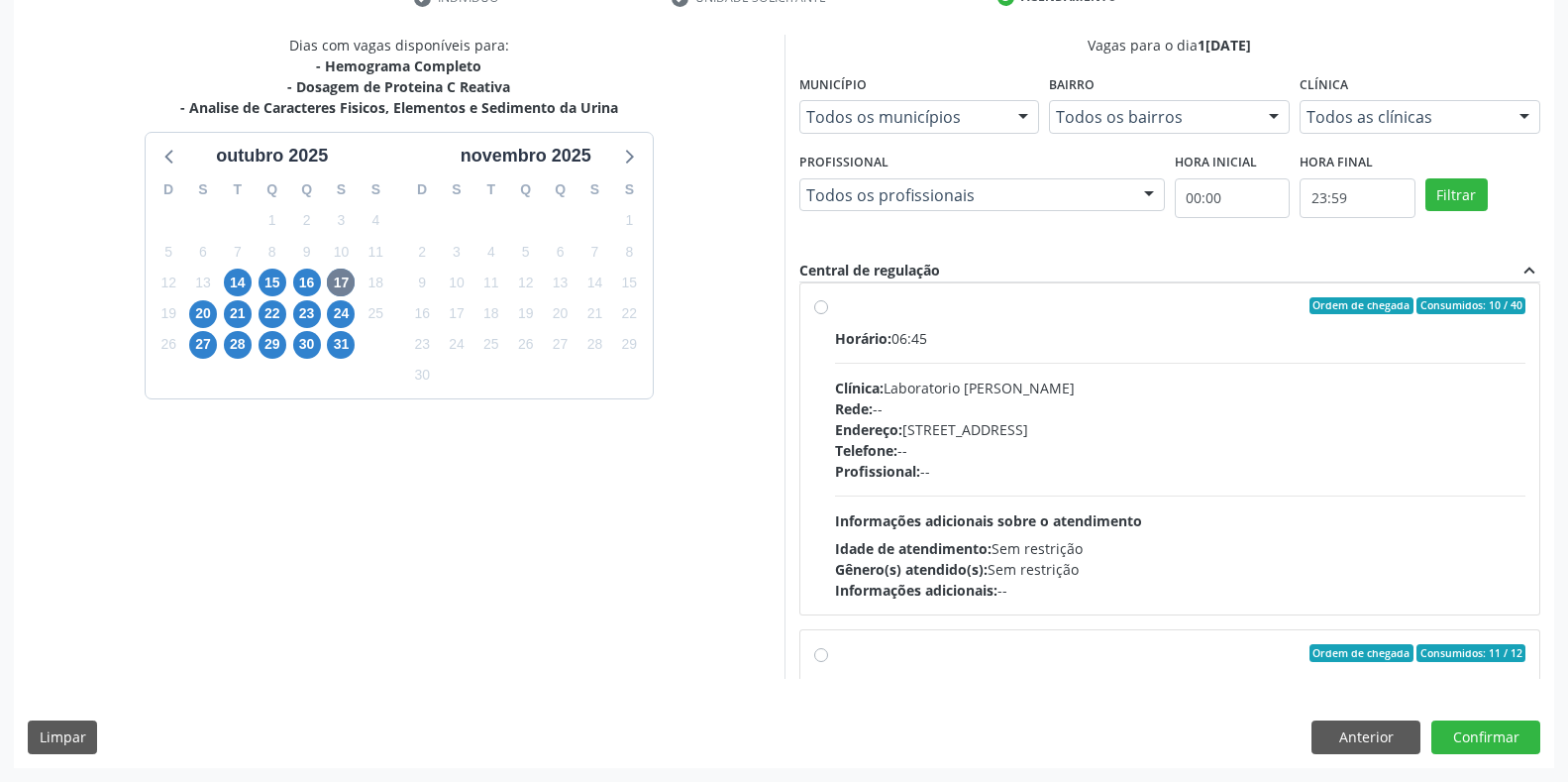
click at [1042, 437] on div "Endereço: [STREET_ADDRESS]" at bounding box center [1181, 429] width 691 height 21
click at [828, 315] on input "Ordem de chegada Consumidos: 10 / 40 Horário: 06:45 Clínica: Laboratorio [PERSO…" at bounding box center [821, 306] width 14 height 18
radio input "false"
radio input "true"
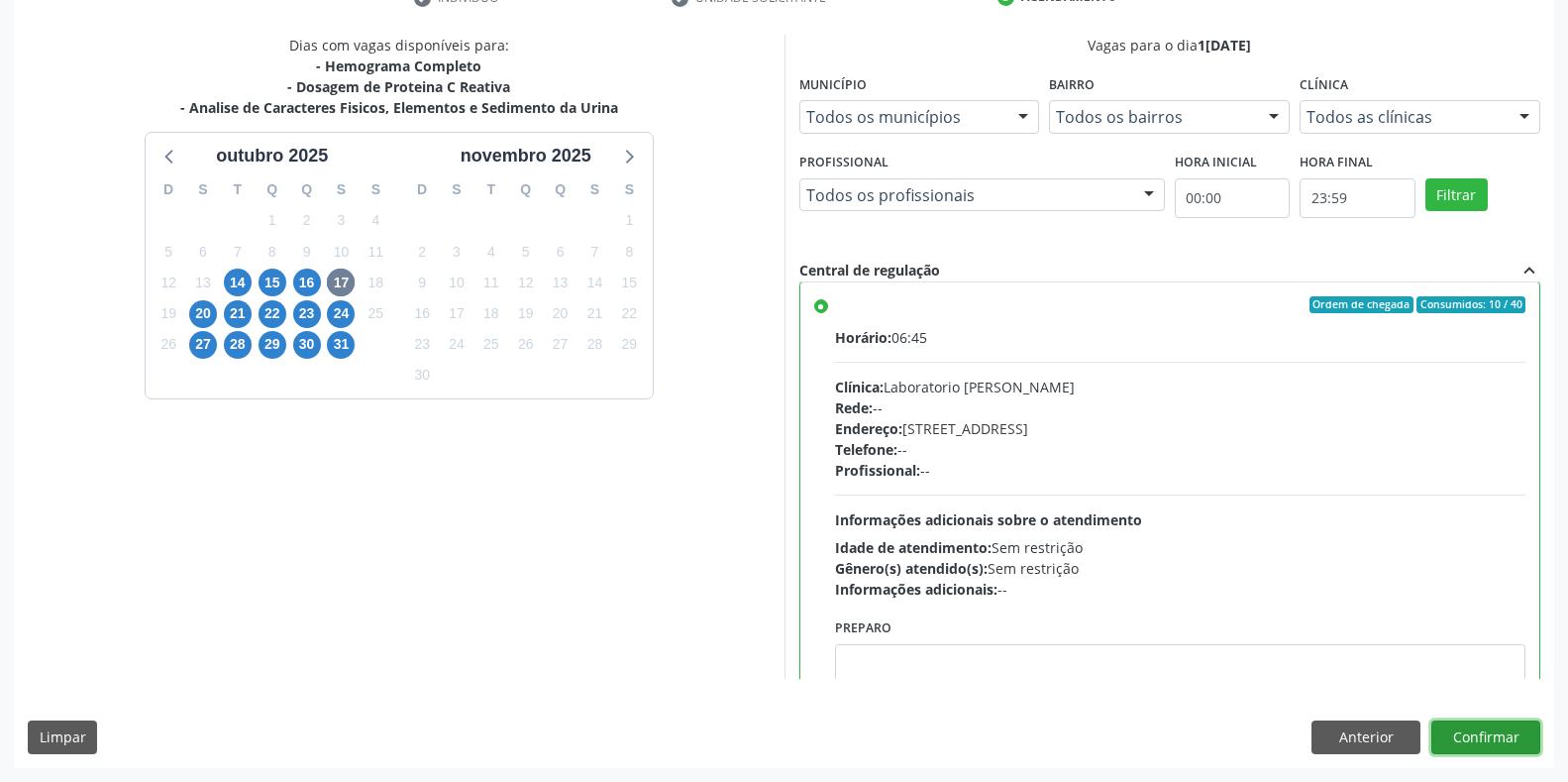
click at [1455, 727] on button "Confirmar" at bounding box center [1484, 737] width 109 height 34
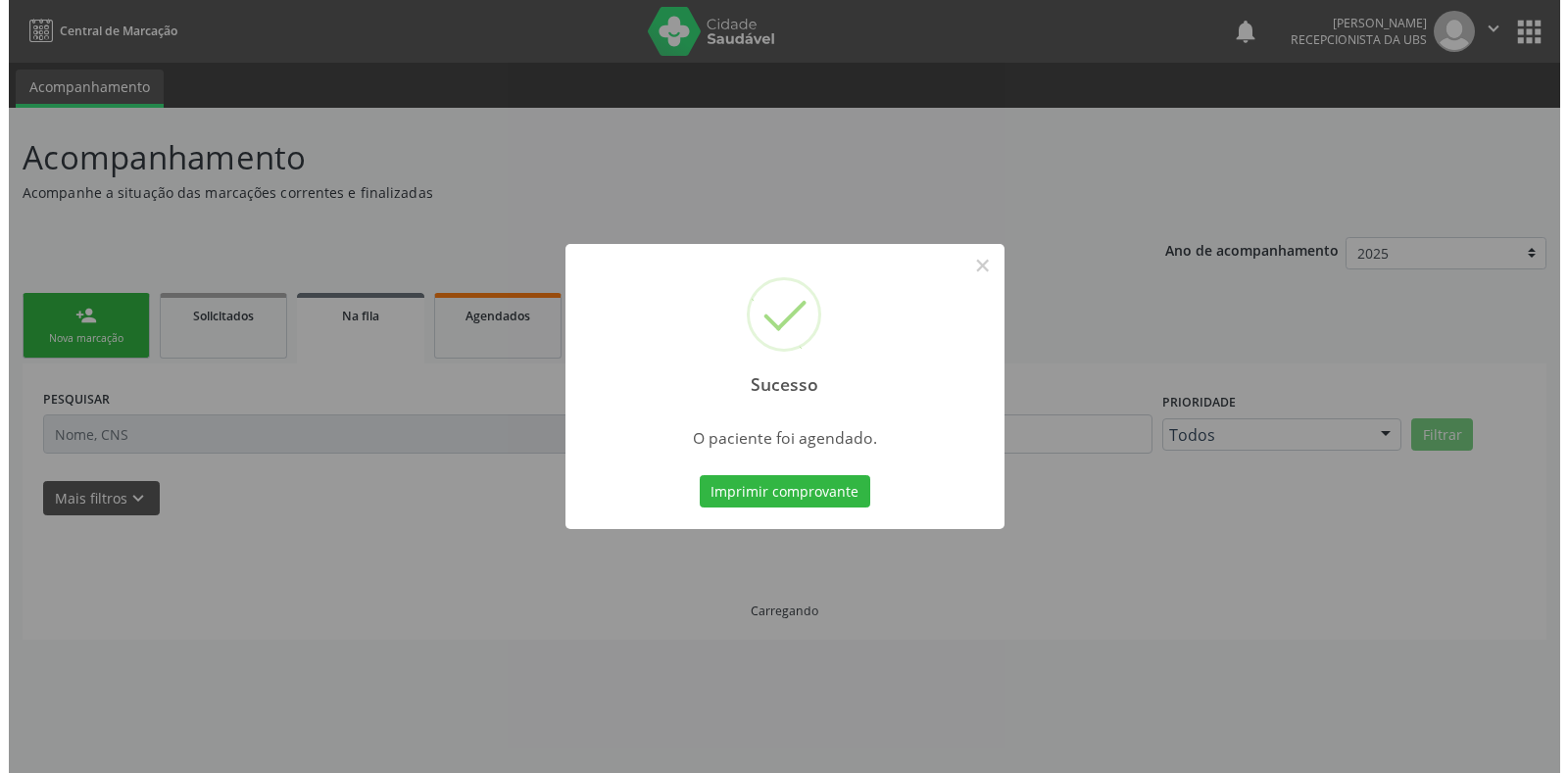
scroll to position [0, 0]
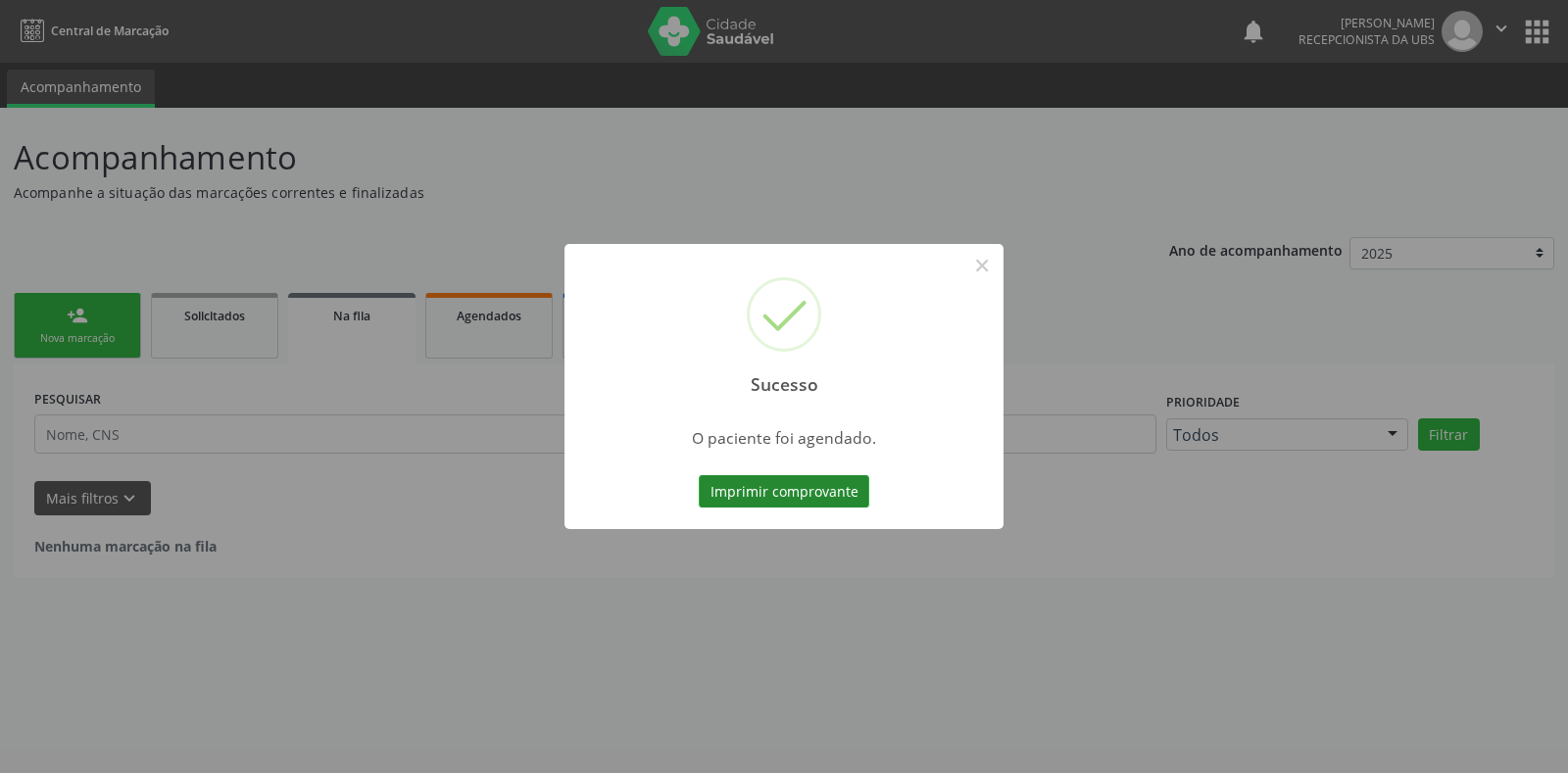
click at [771, 484] on button "Imprimir comprovante" at bounding box center [783, 491] width 170 height 33
